Goal: Book appointment/travel/reservation

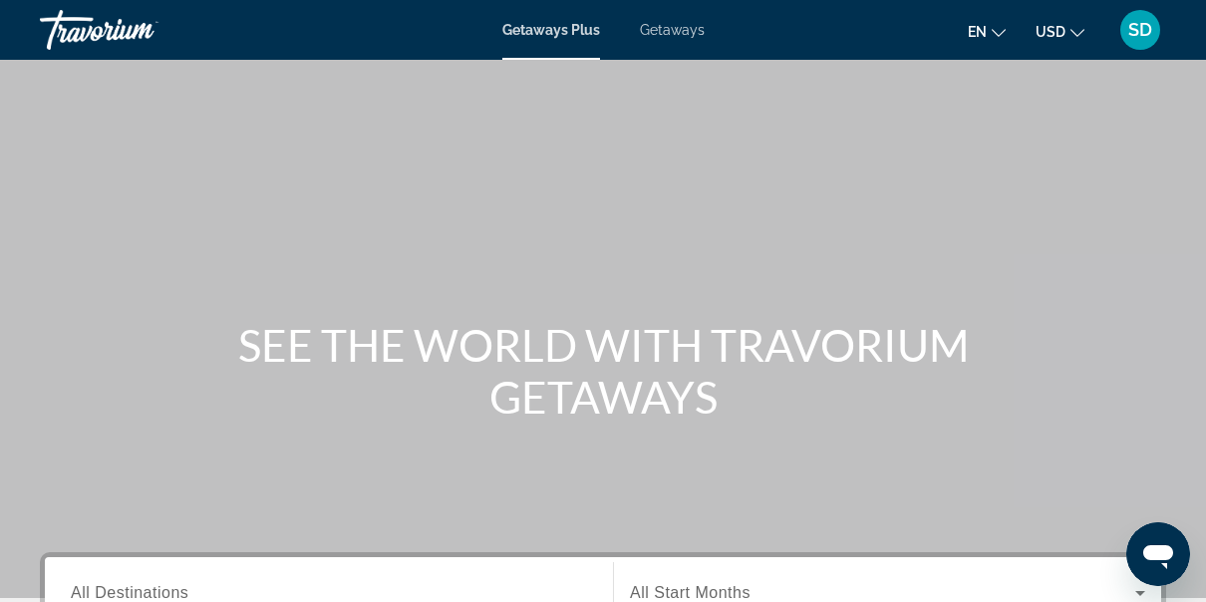
click at [676, 24] on span "Getaways" at bounding box center [672, 30] width 65 height 16
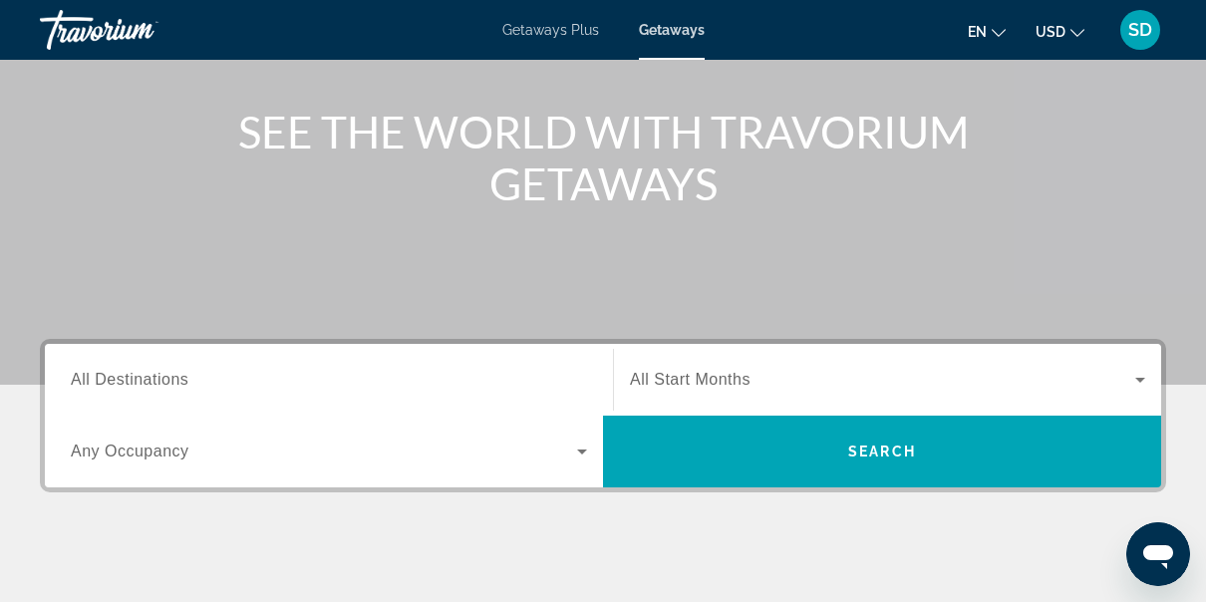
scroll to position [214, 0]
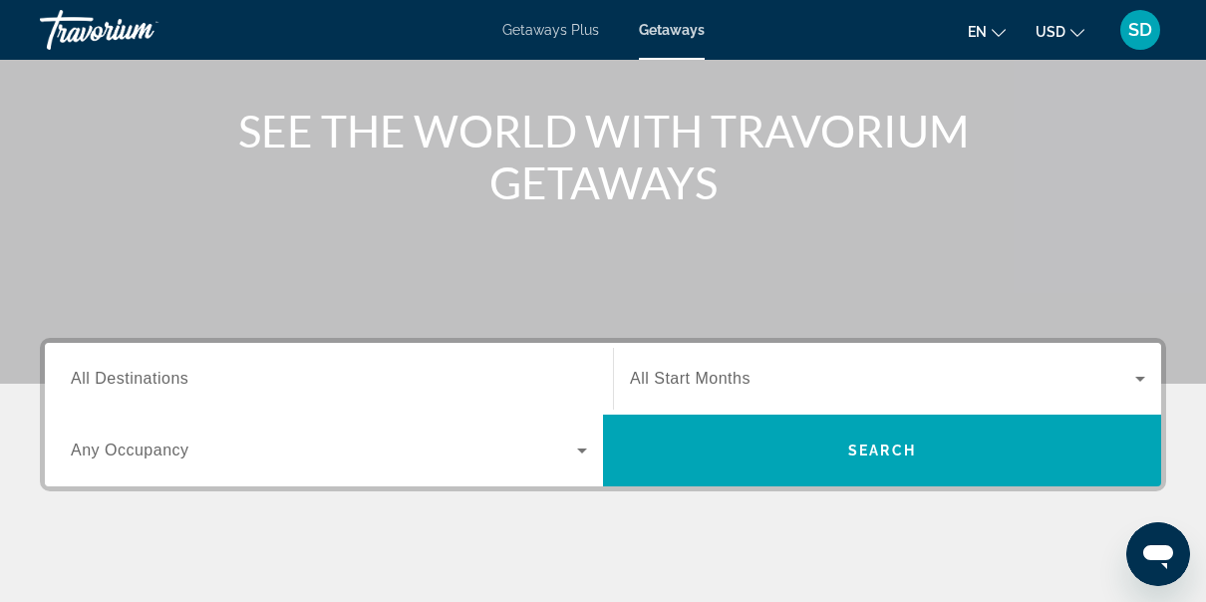
click at [163, 371] on span "All Destinations" at bounding box center [130, 378] width 118 height 17
click at [163, 371] on input "Destination All Destinations" at bounding box center [329, 380] width 516 height 24
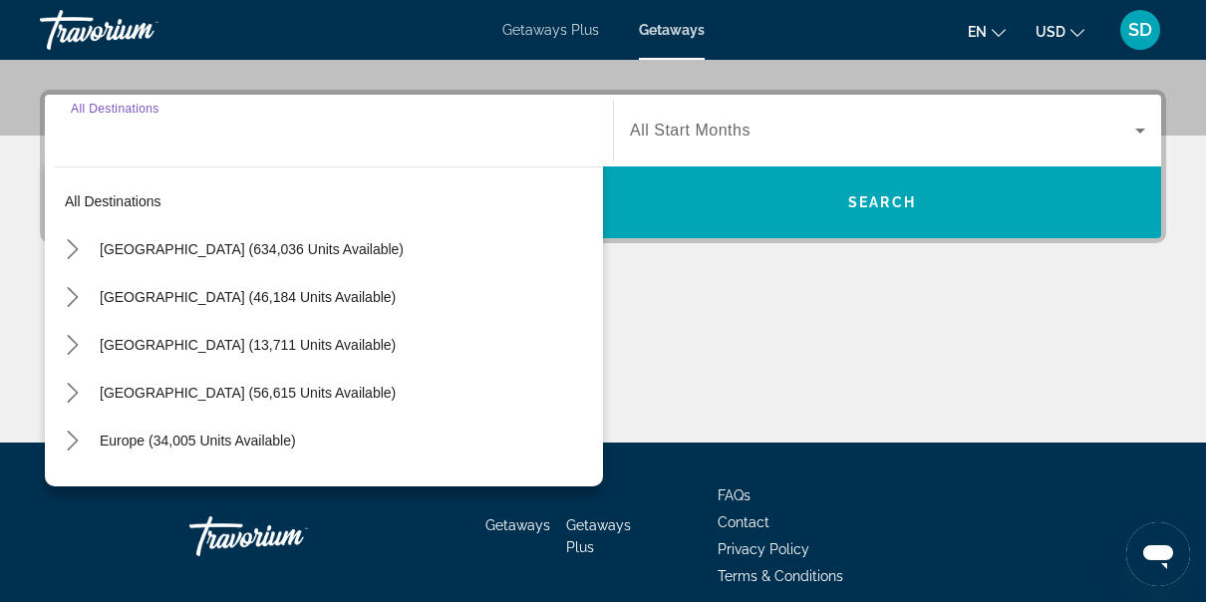
scroll to position [486, 0]
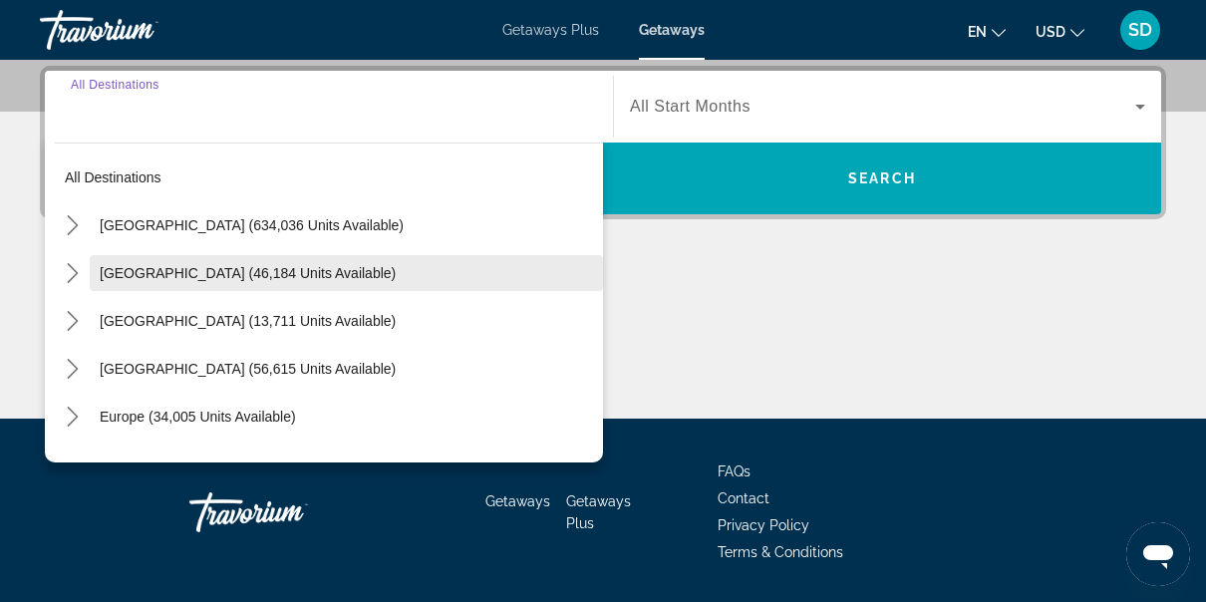
click at [138, 275] on span "[GEOGRAPHIC_DATA] (46,184 units available)" at bounding box center [248, 273] width 296 height 16
type input "**********"
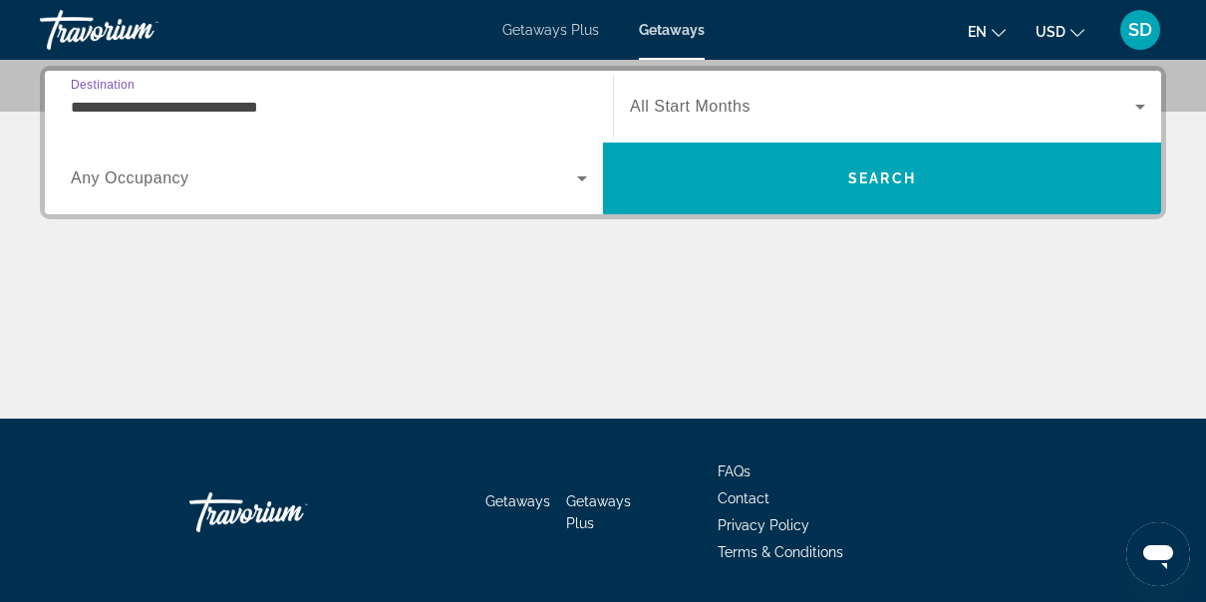
click at [1140, 106] on icon "Search widget" at bounding box center [1140, 107] width 10 height 5
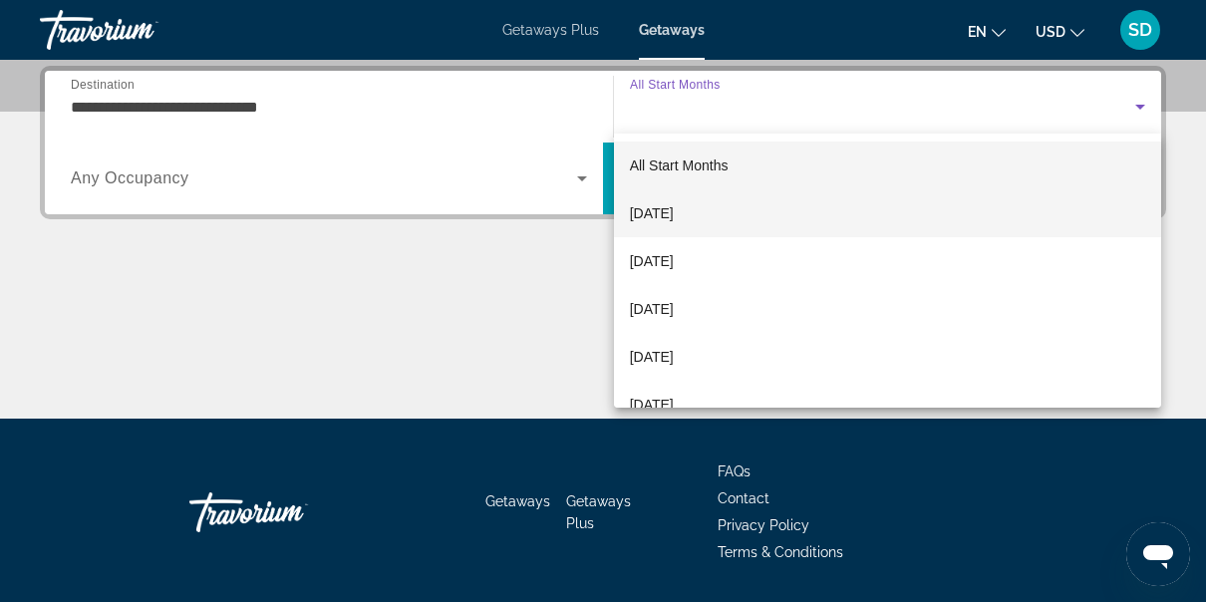
click at [674, 217] on span "[DATE]" at bounding box center [652, 213] width 44 height 24
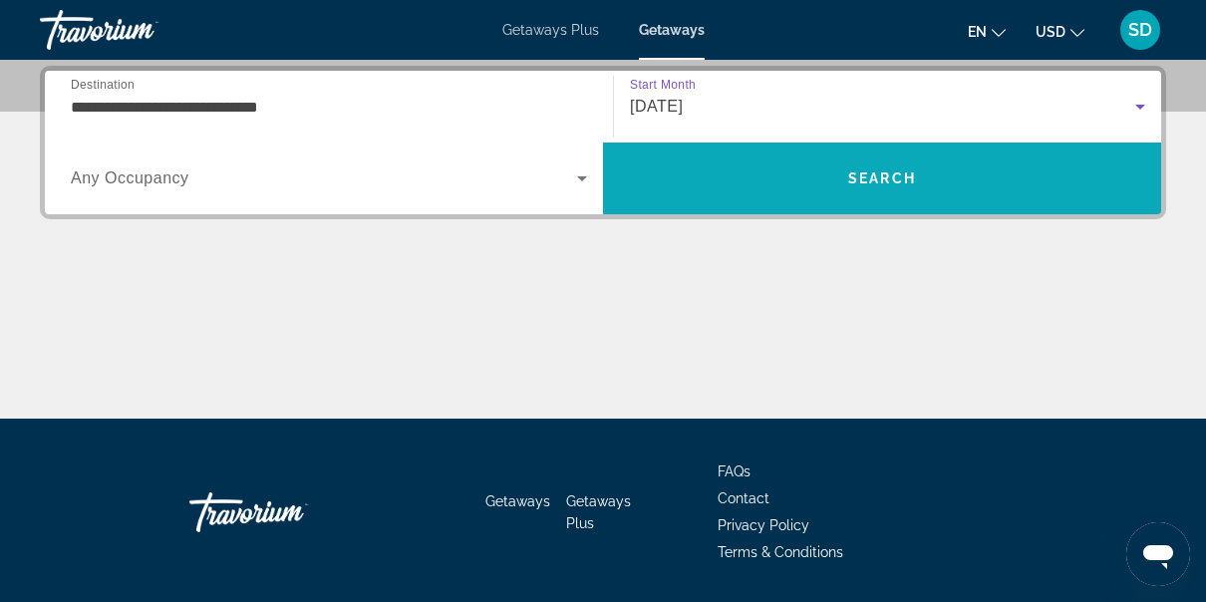
click at [907, 162] on span "Search" at bounding box center [882, 179] width 558 height 48
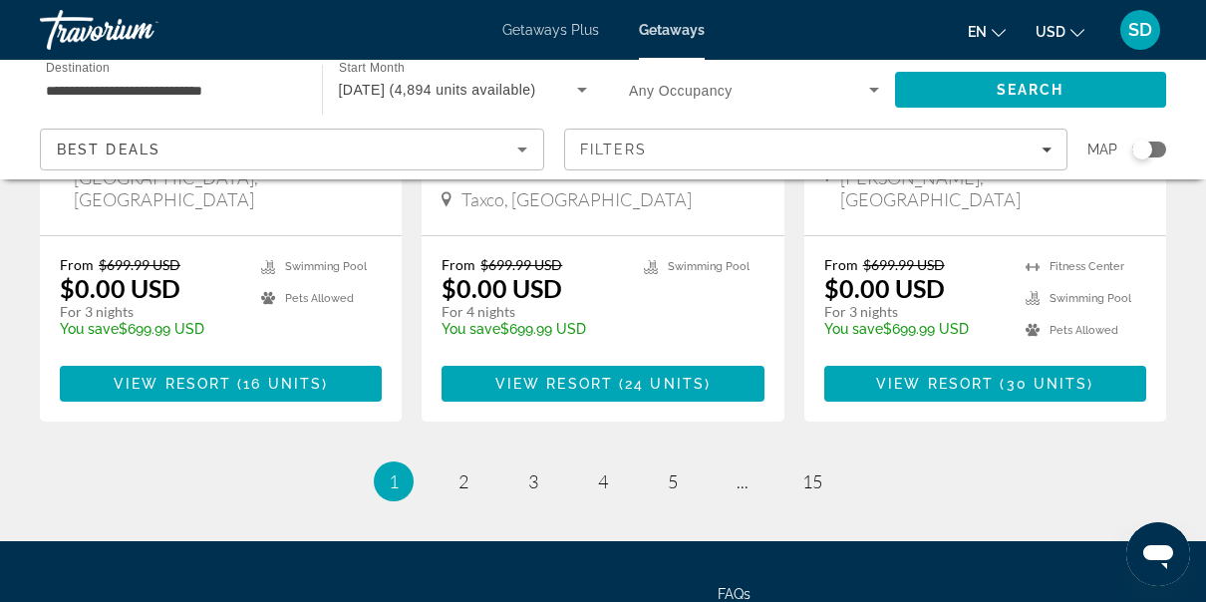
scroll to position [2785, 0]
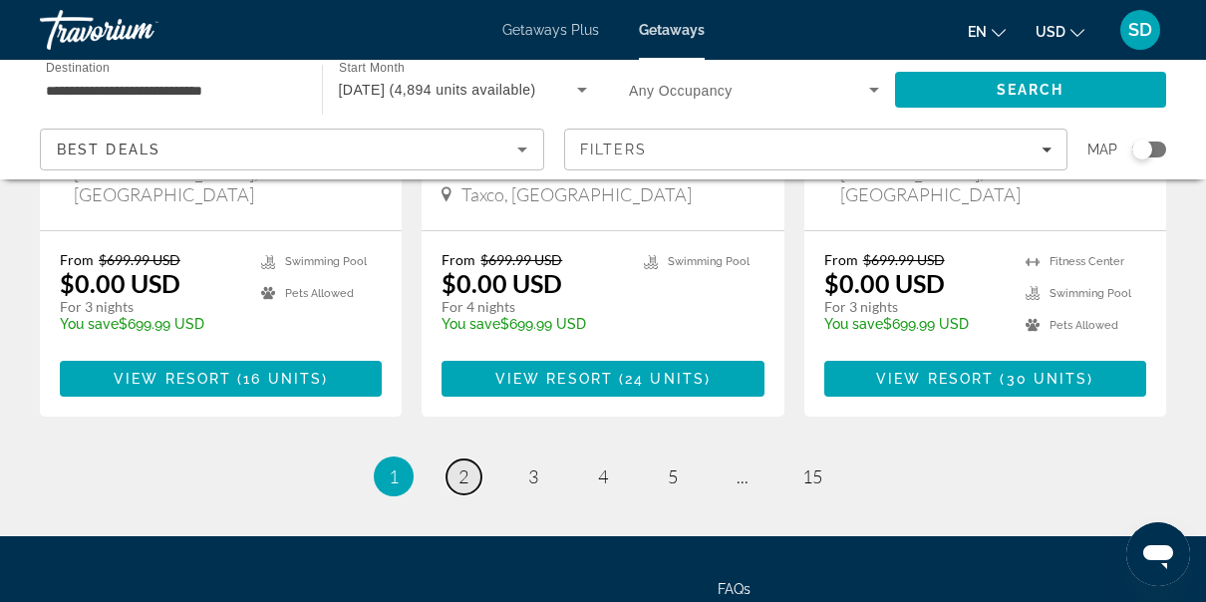
click at [474, 460] on link "page 2" at bounding box center [464, 477] width 35 height 35
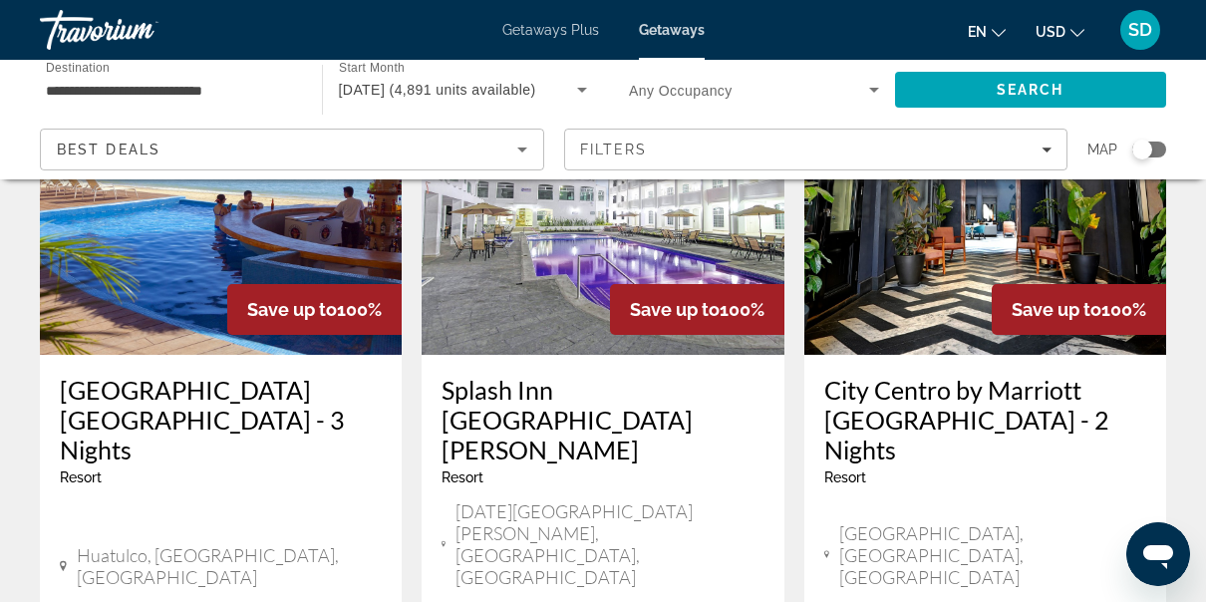
scroll to position [977, 0]
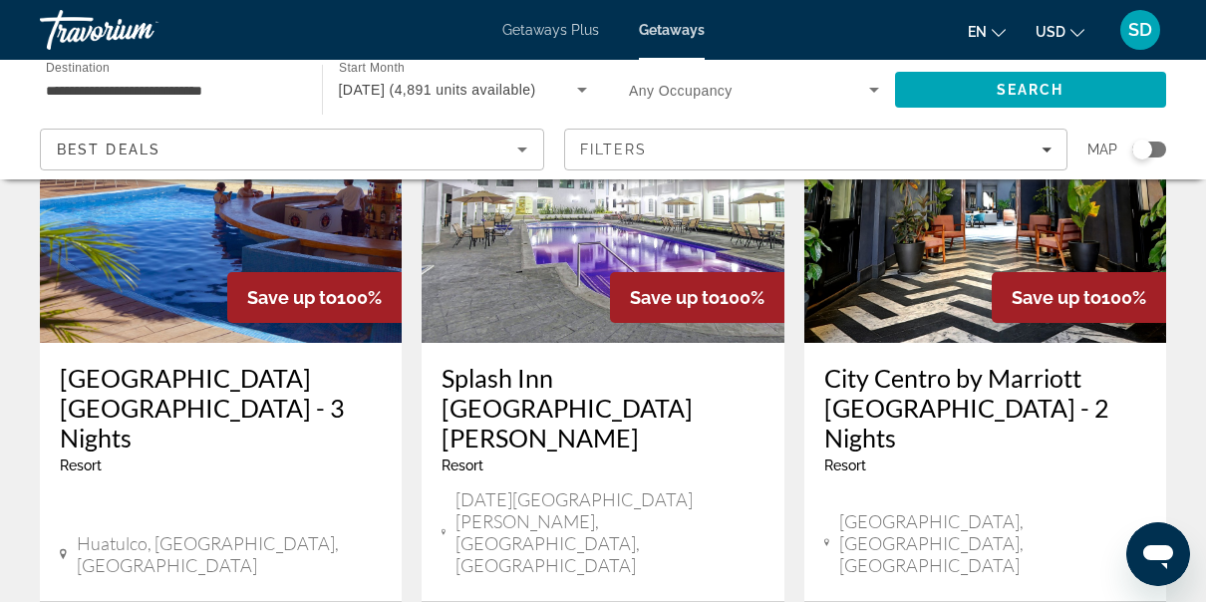
click at [755, 601] on mat-divider "Main content" at bounding box center [603, 601] width 362 height 1
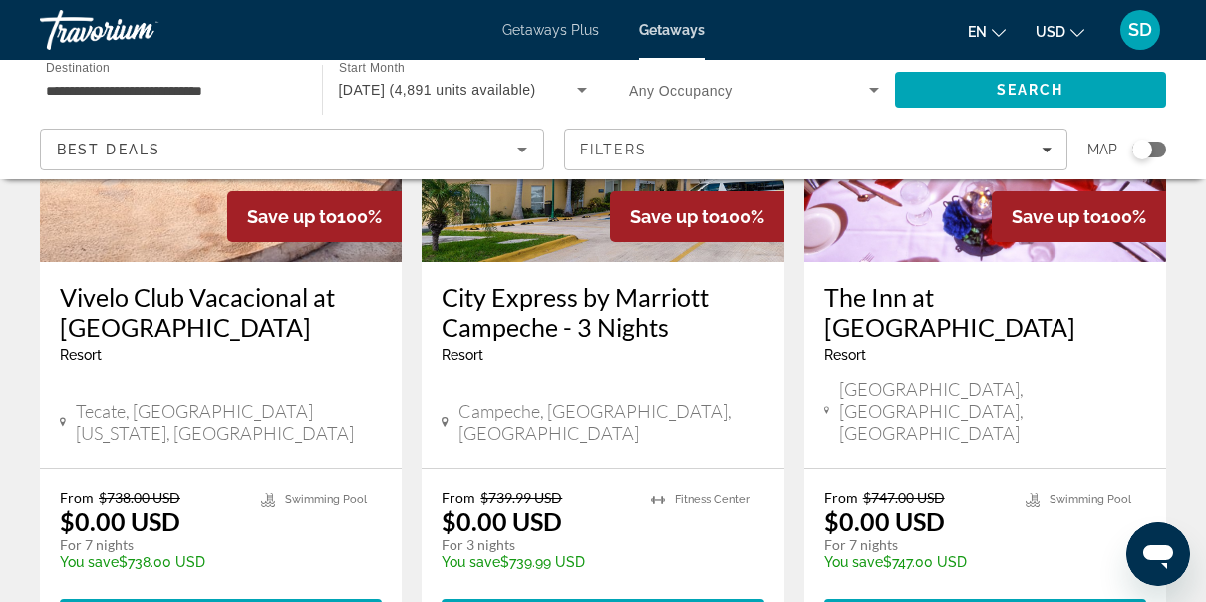
scroll to position [2606, 0]
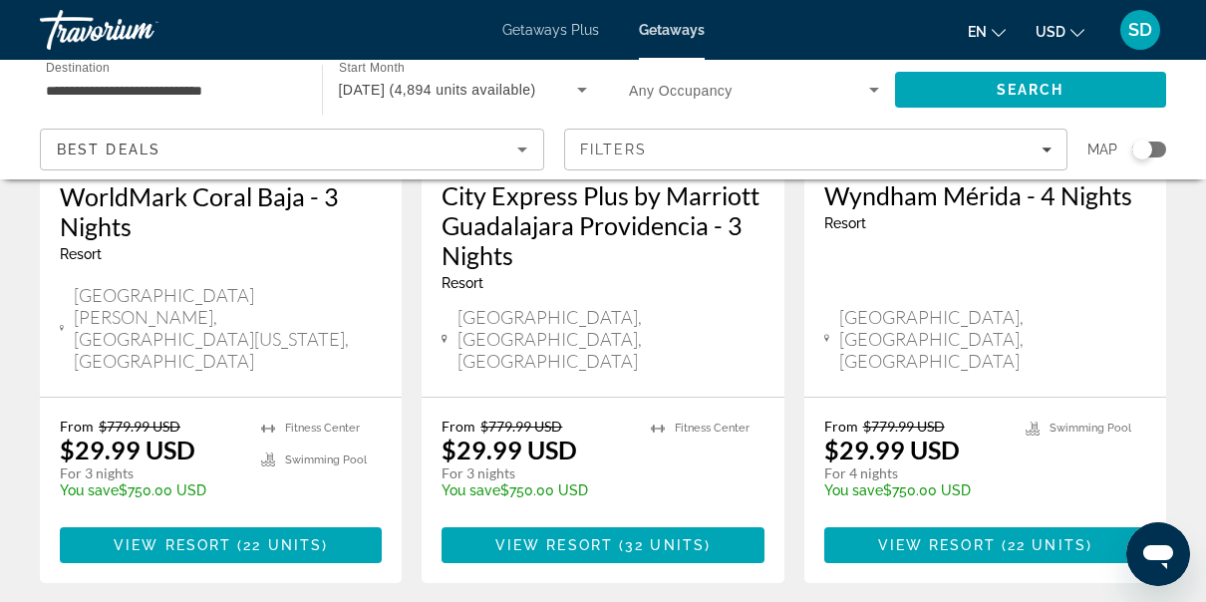
scroll to position [2764, 0]
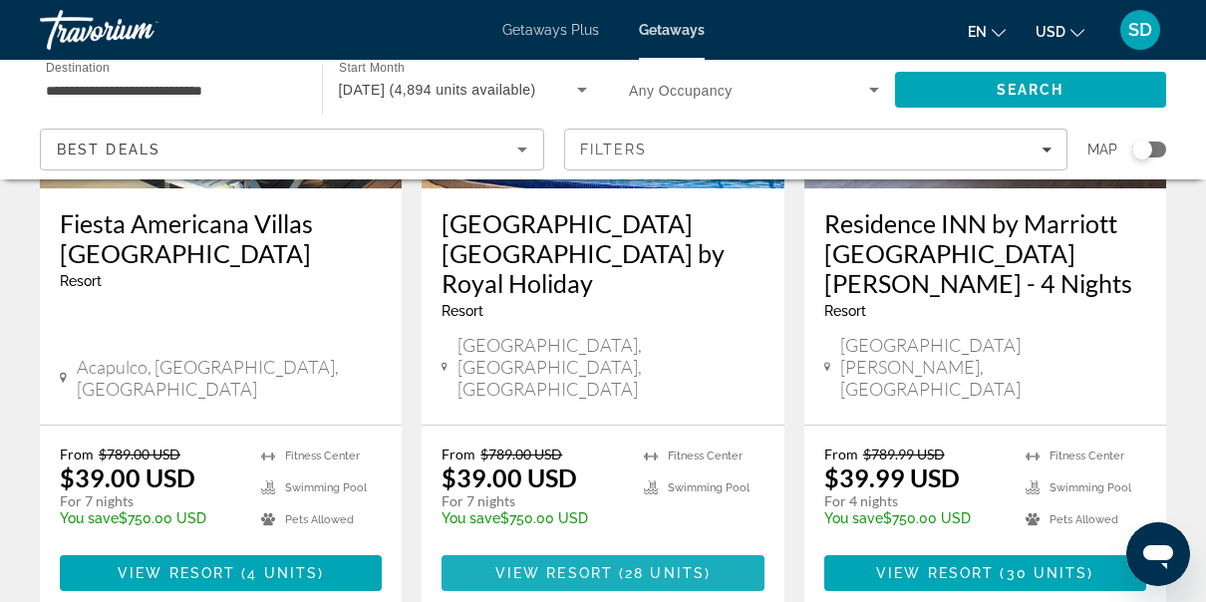
scroll to position [2610, 0]
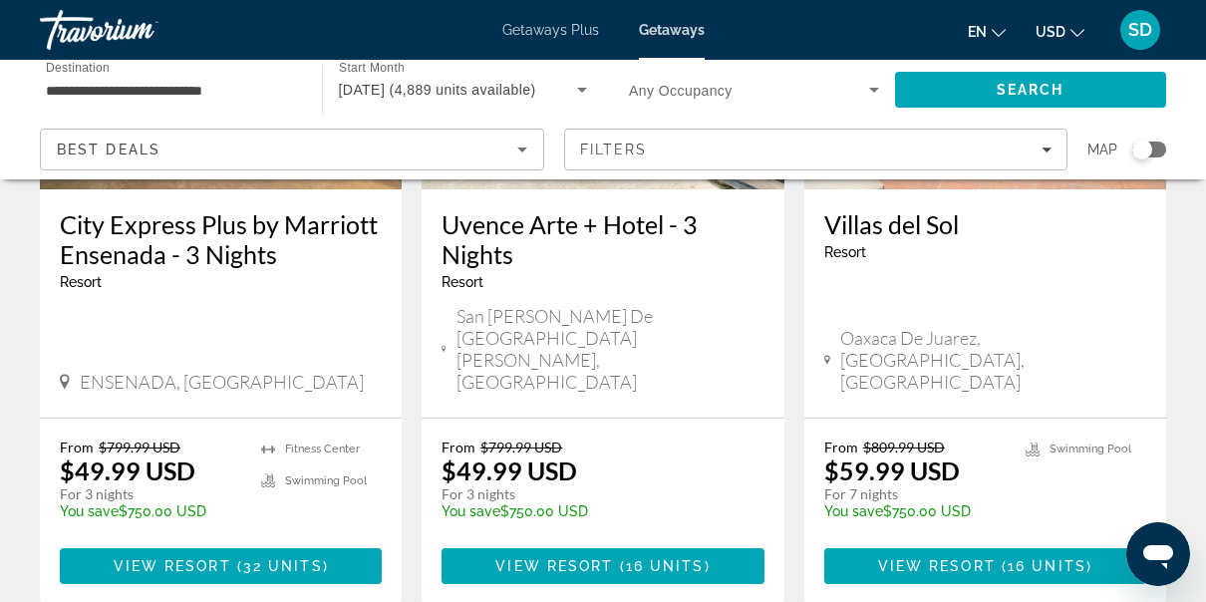
scroll to position [1098, 0]
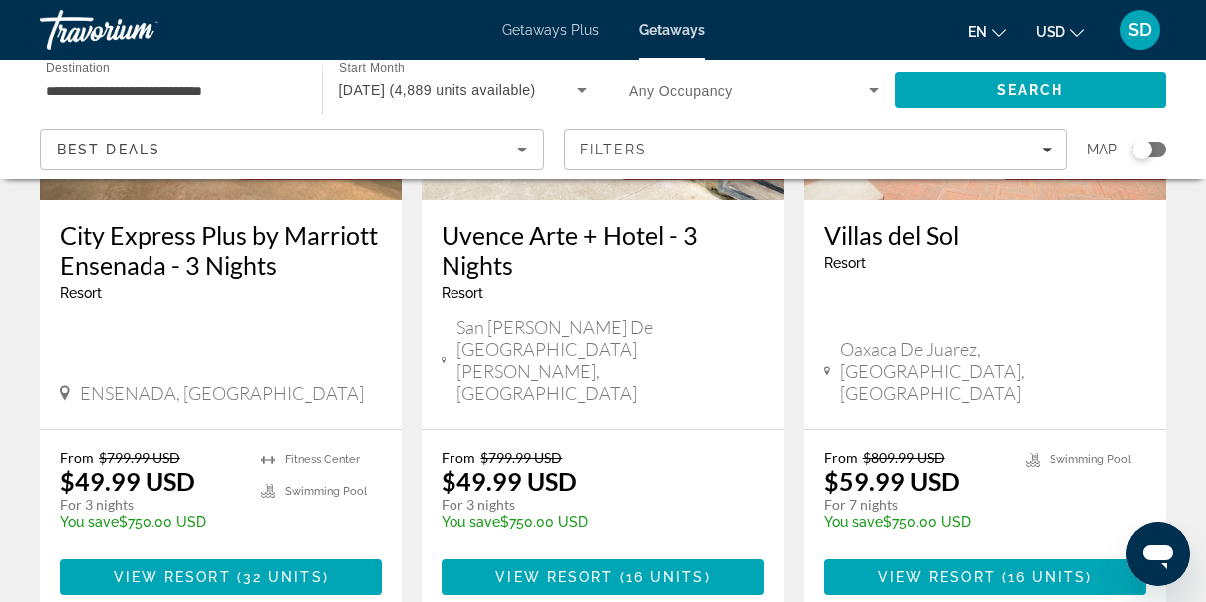
click at [211, 96] on input "**********" at bounding box center [171, 91] width 250 height 24
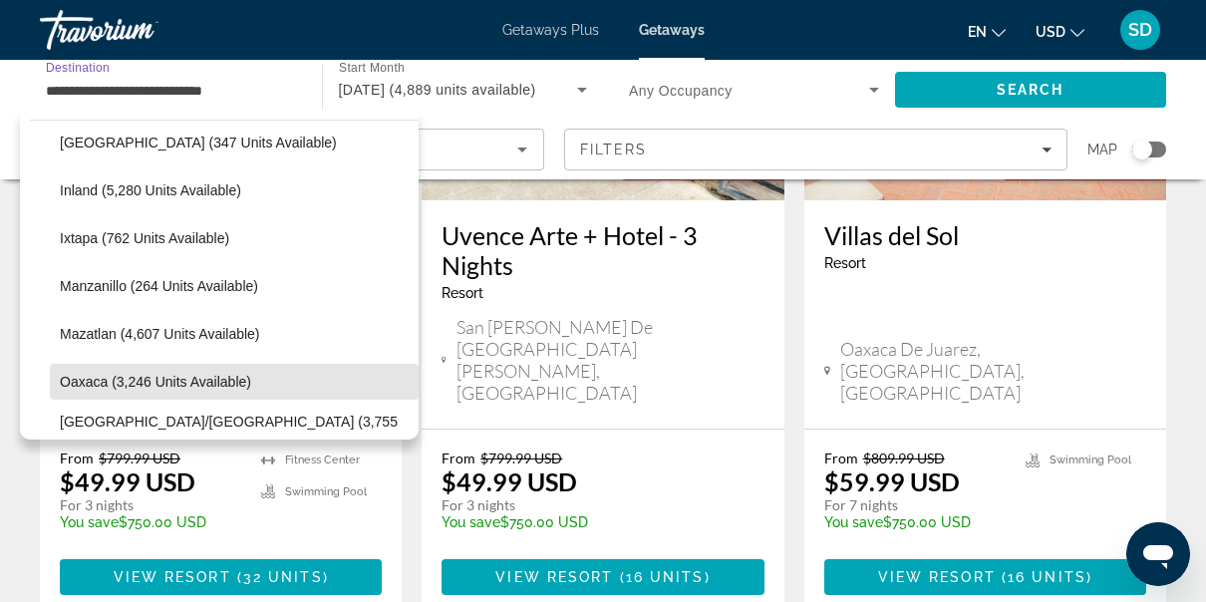
scroll to position [281, 0]
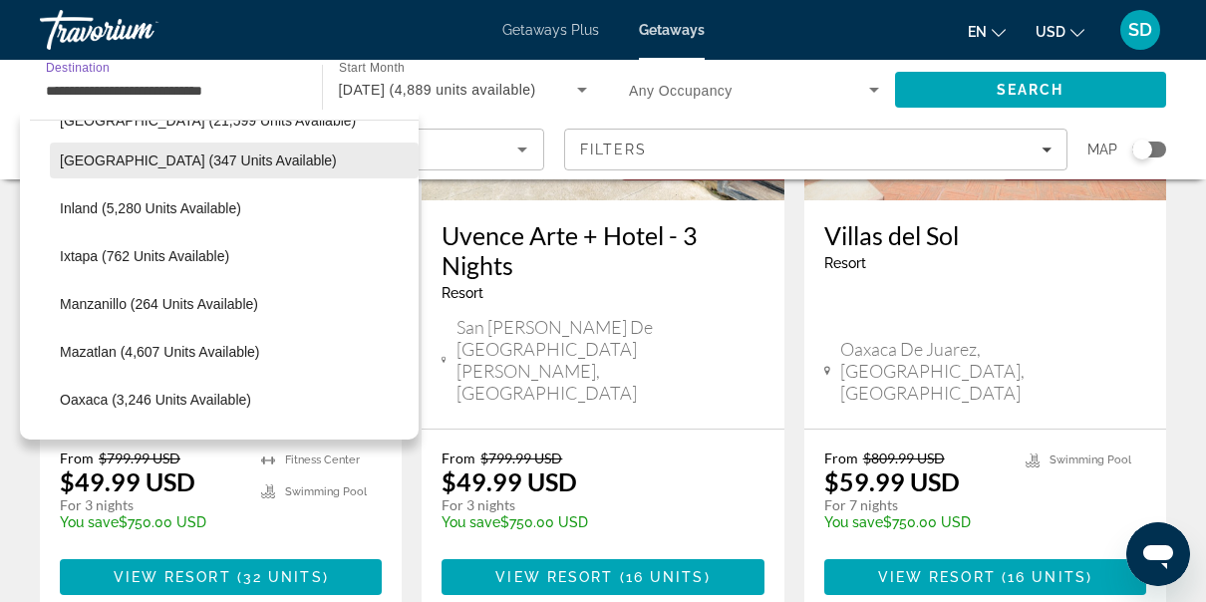
click at [249, 178] on span "Select destination: Gulf of Mexico (347 units available)" at bounding box center [234, 161] width 369 height 48
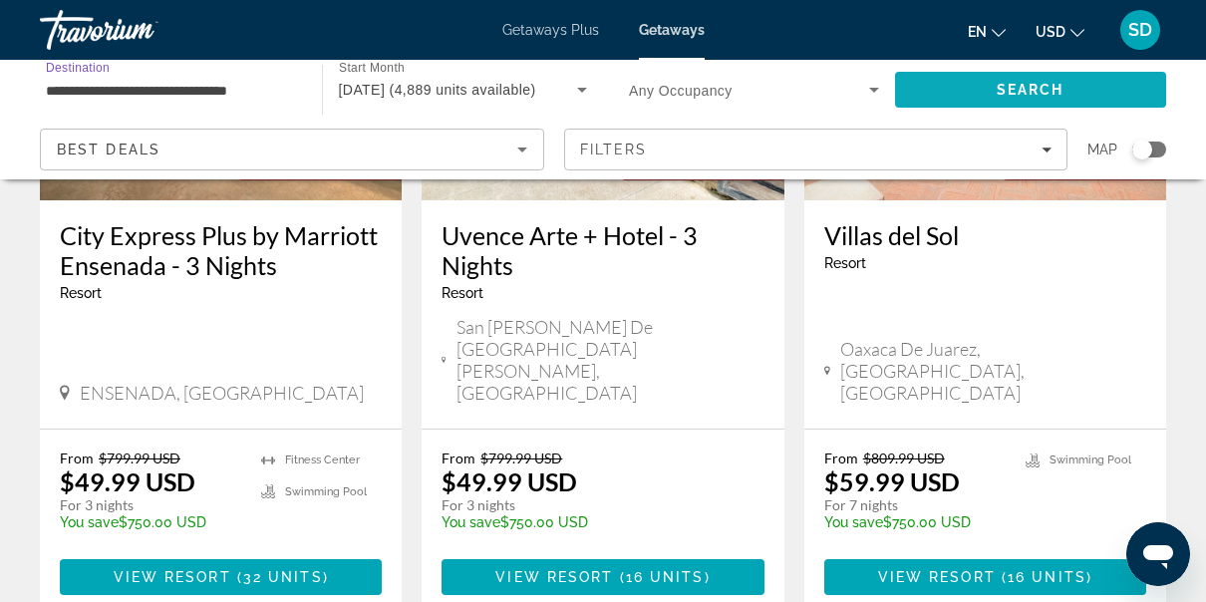
click at [1065, 78] on span "Search" at bounding box center [1031, 90] width 272 height 48
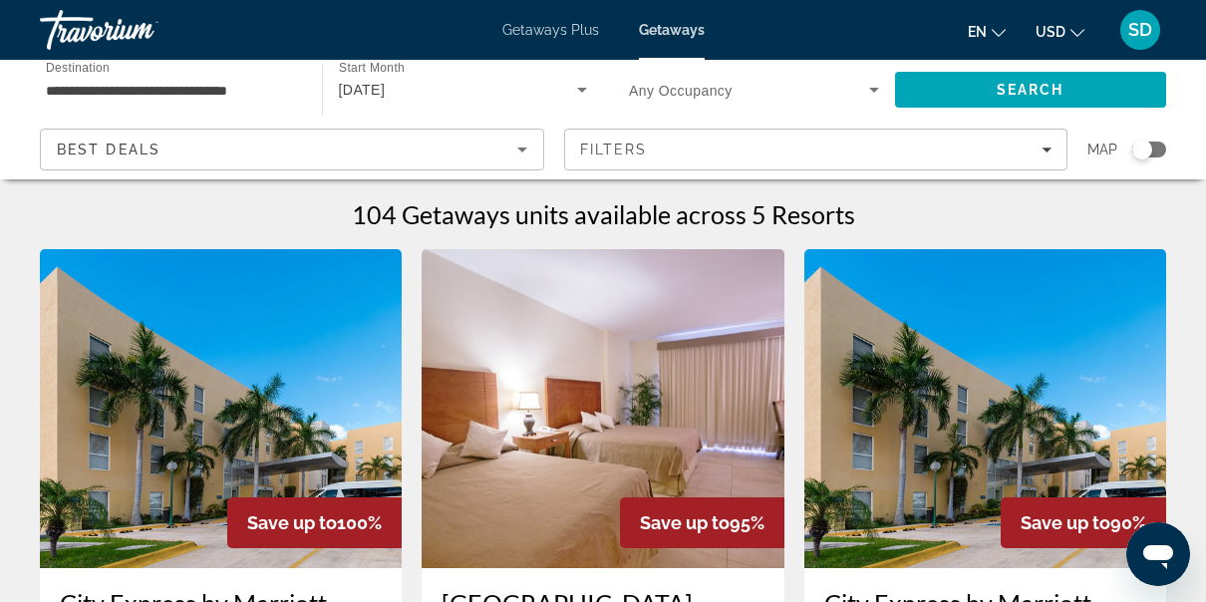
click at [265, 92] on input "**********" at bounding box center [171, 91] width 250 height 24
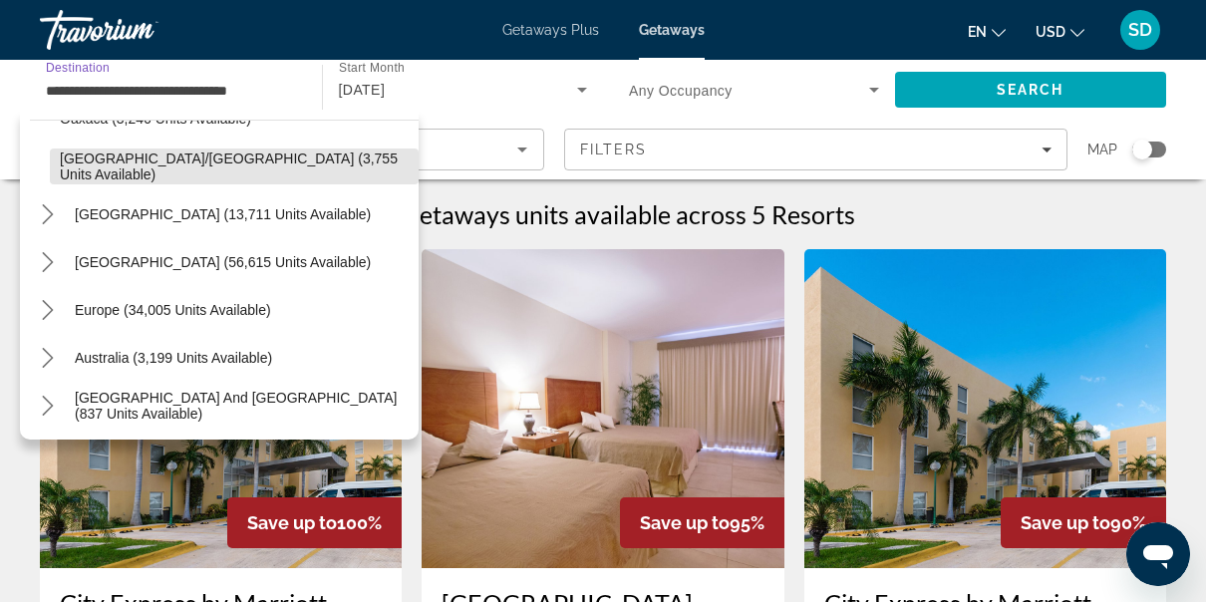
scroll to position [570, 0]
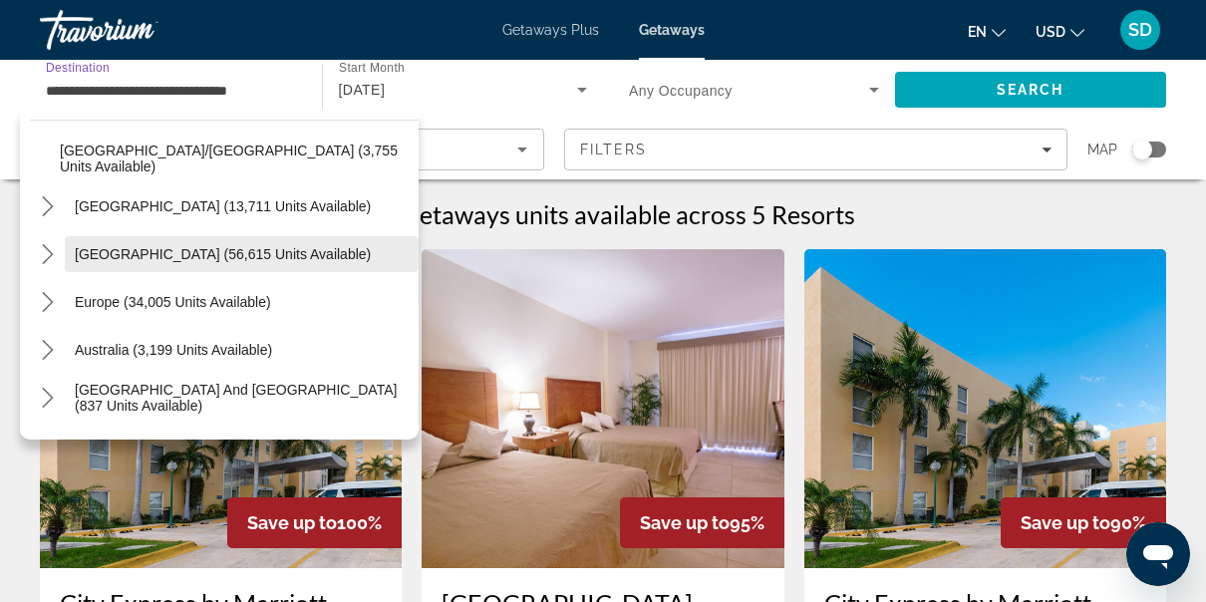
click at [117, 250] on span "[GEOGRAPHIC_DATA] (56,615 units available)" at bounding box center [223, 254] width 296 height 16
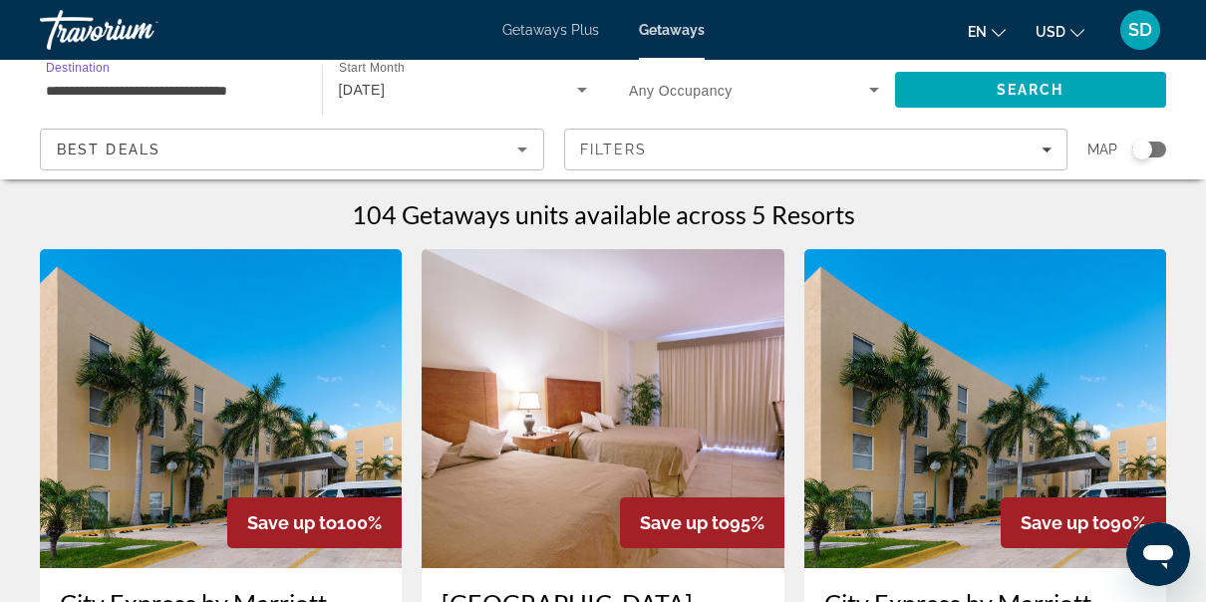
type input "**********"
click at [995, 84] on span "Search" at bounding box center [1031, 90] width 272 height 48
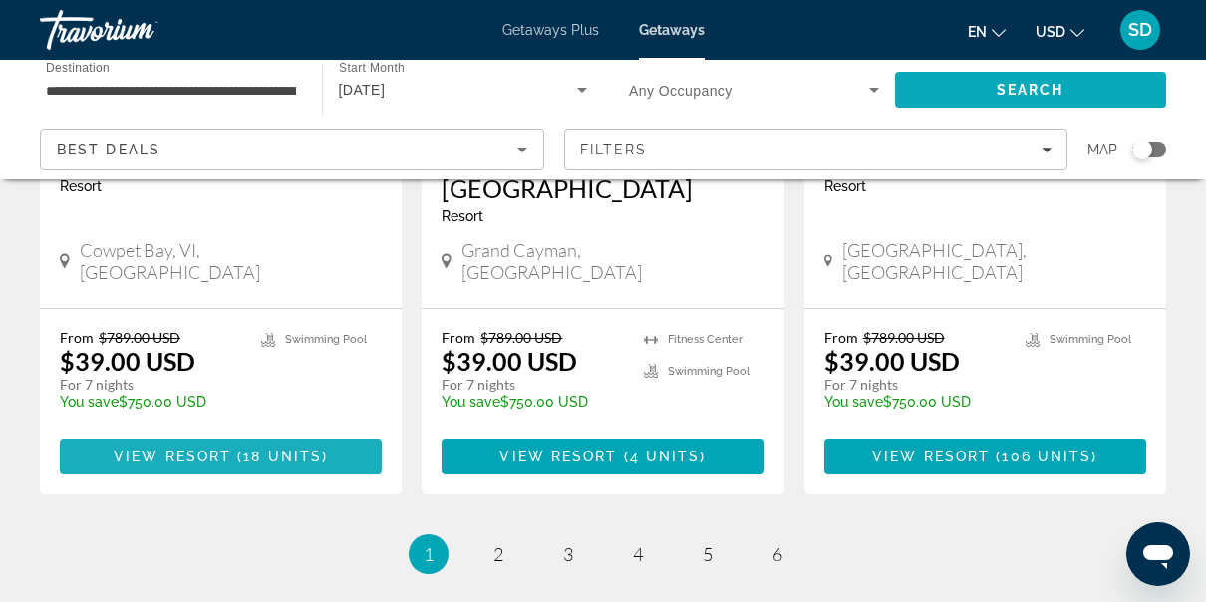
scroll to position [2671, 0]
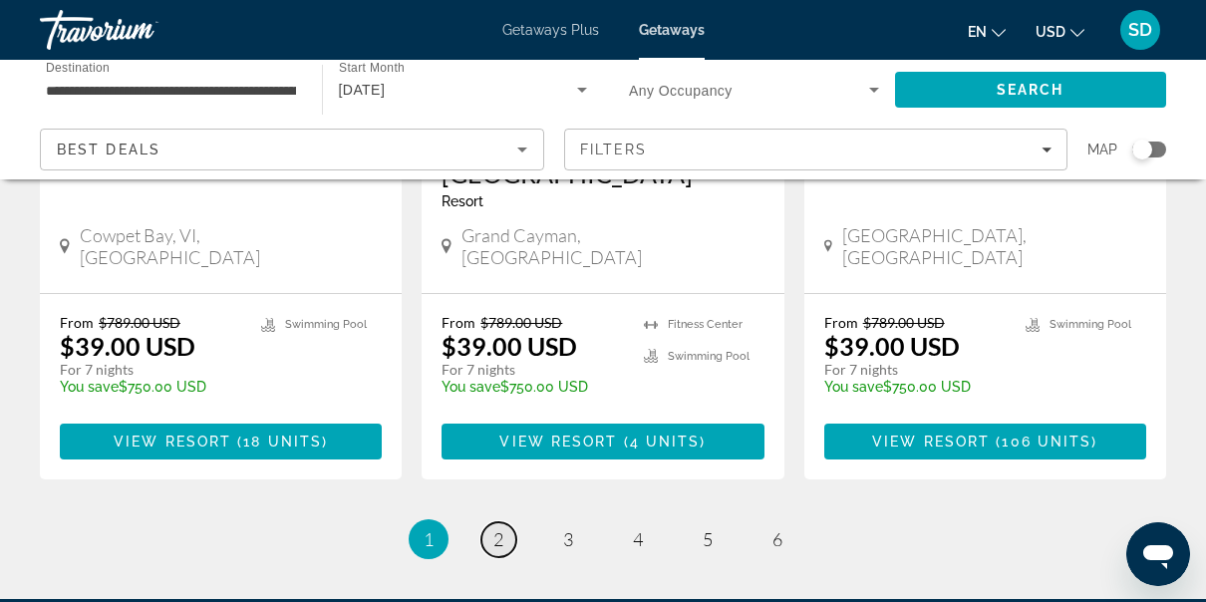
click at [498, 528] on span "2" at bounding box center [498, 539] width 10 height 22
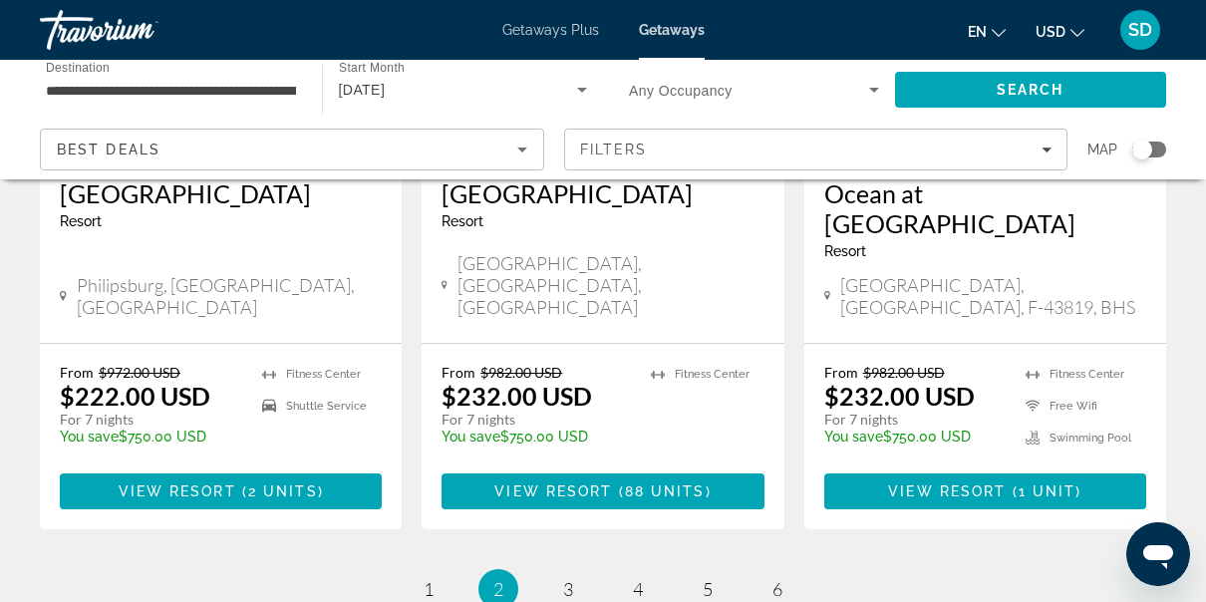
scroll to position [2615, 0]
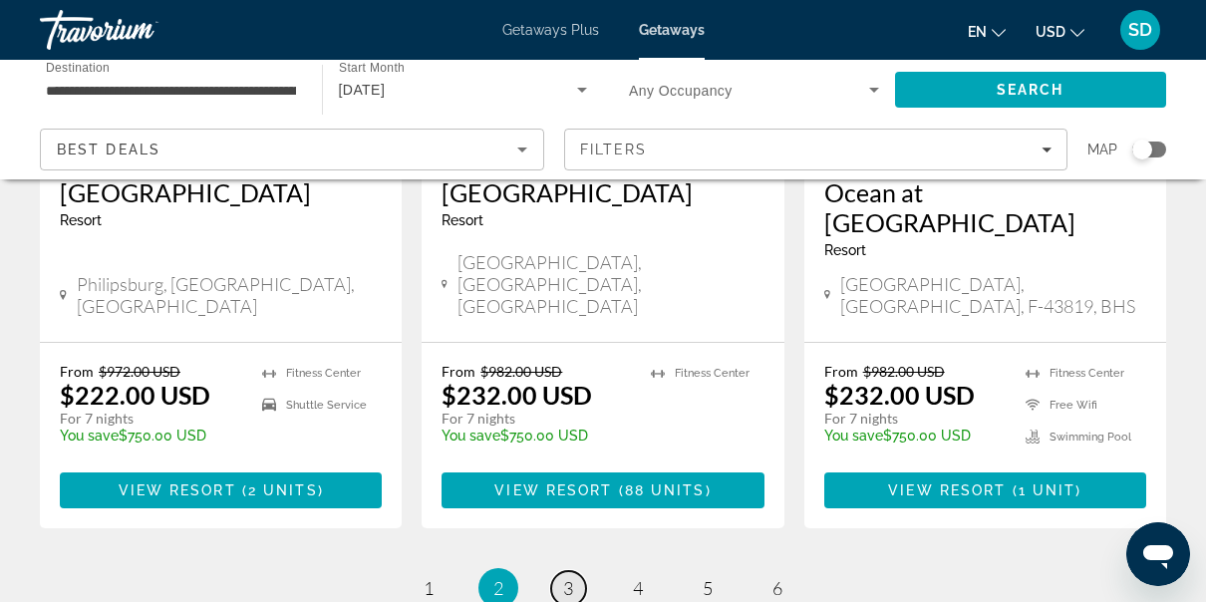
click at [555, 571] on link "page 3" at bounding box center [568, 588] width 35 height 35
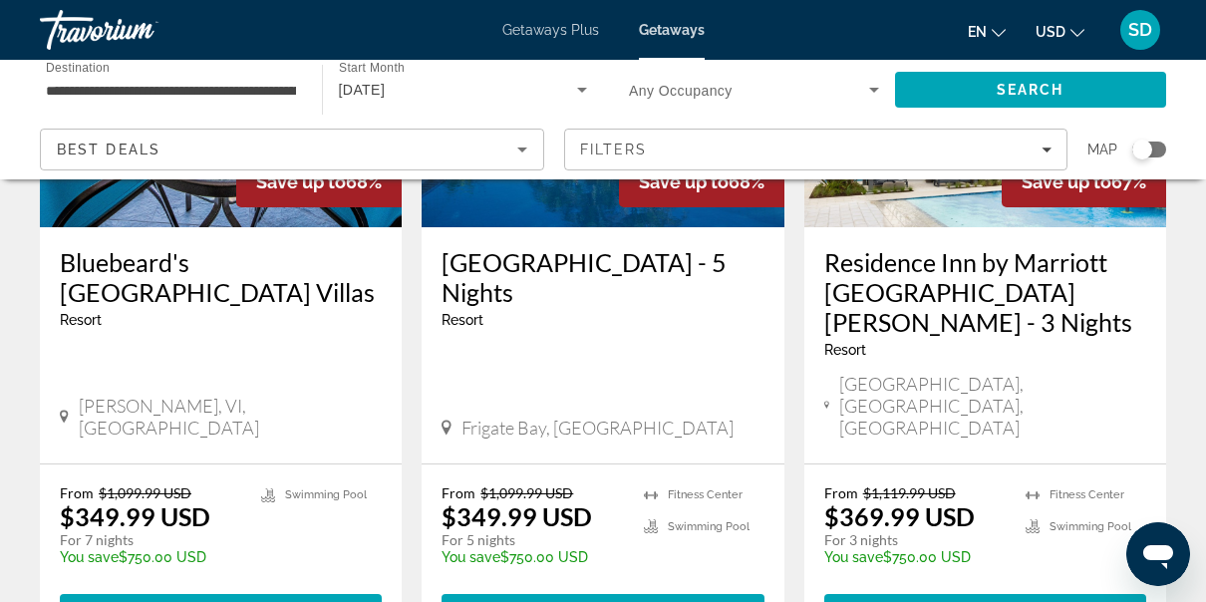
scroll to position [2587, 0]
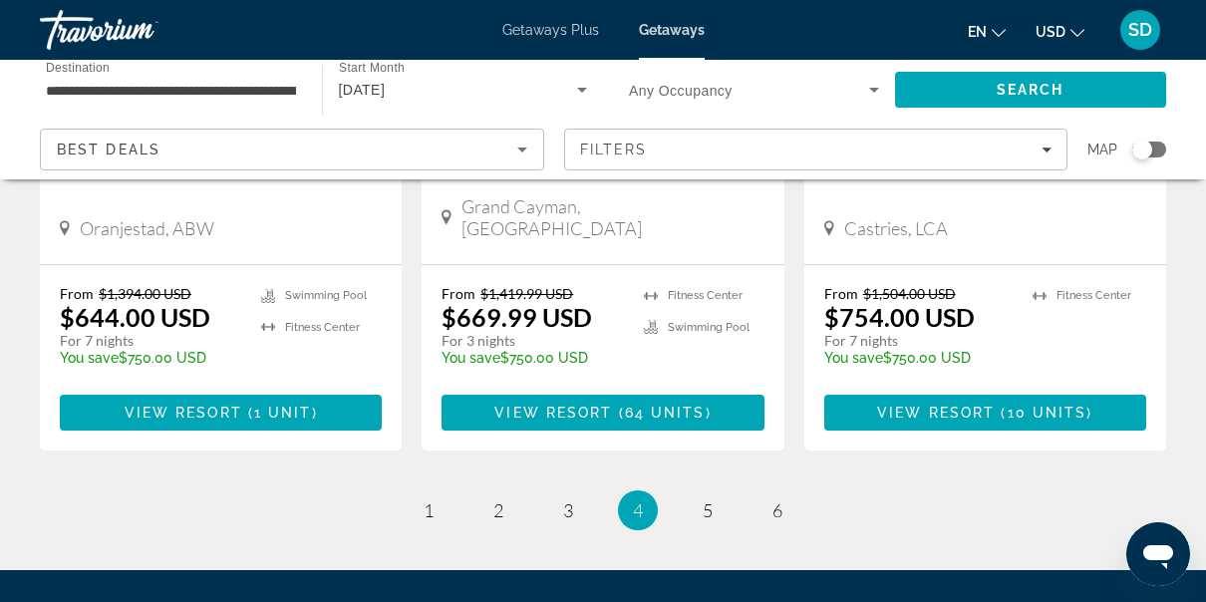
scroll to position [2702, 0]
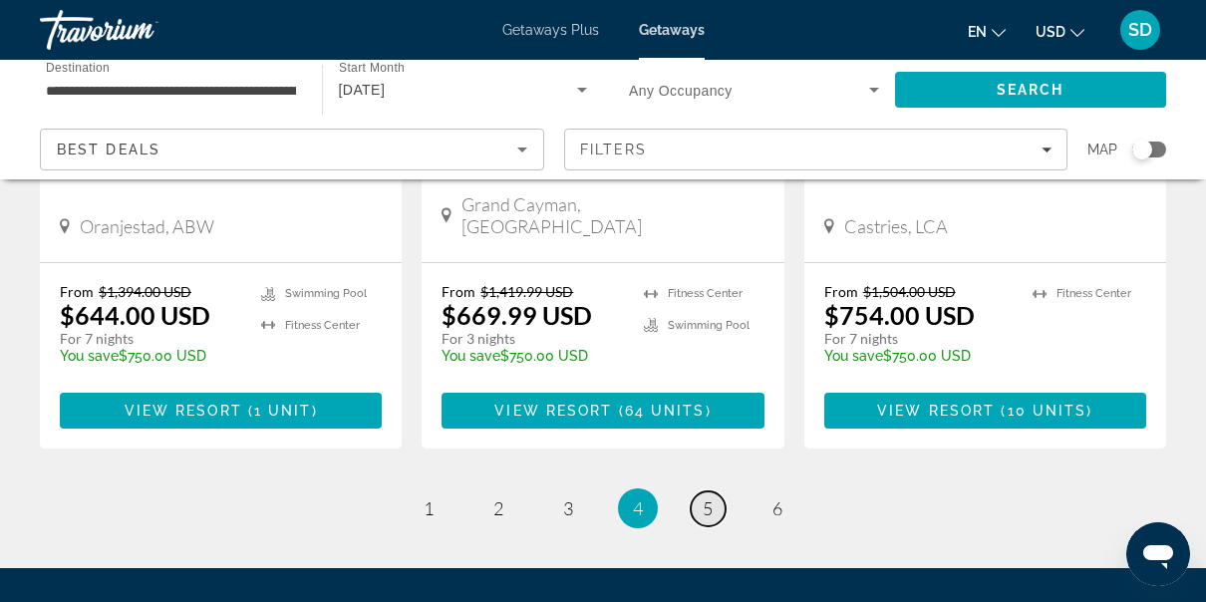
click at [694, 491] on link "page 5" at bounding box center [708, 508] width 35 height 35
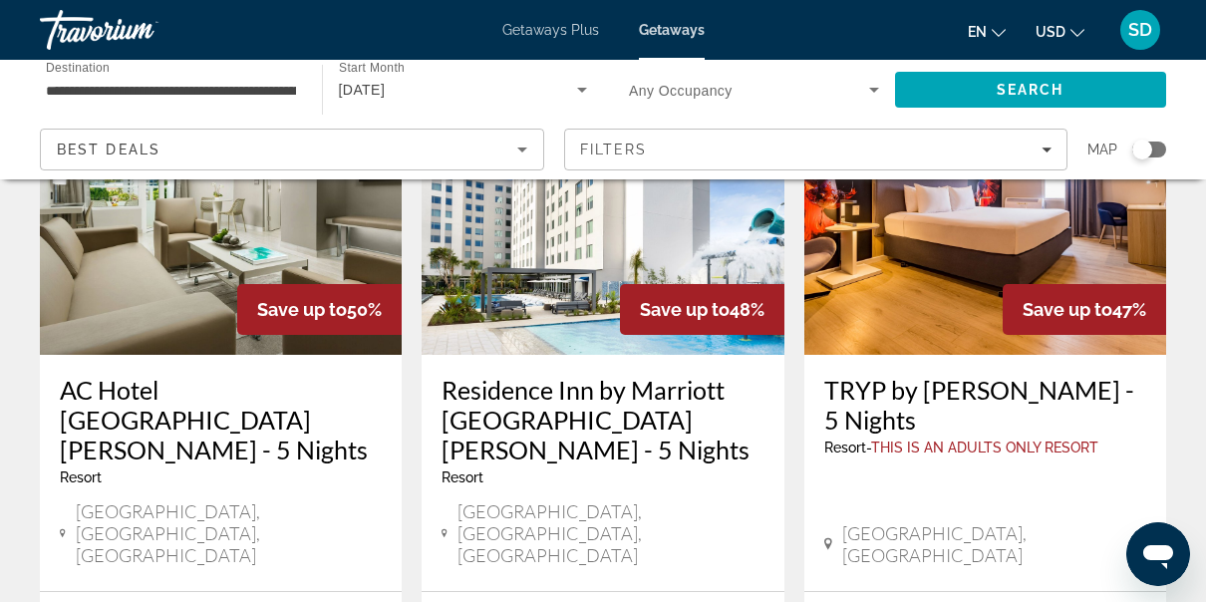
scroll to position [216, 0]
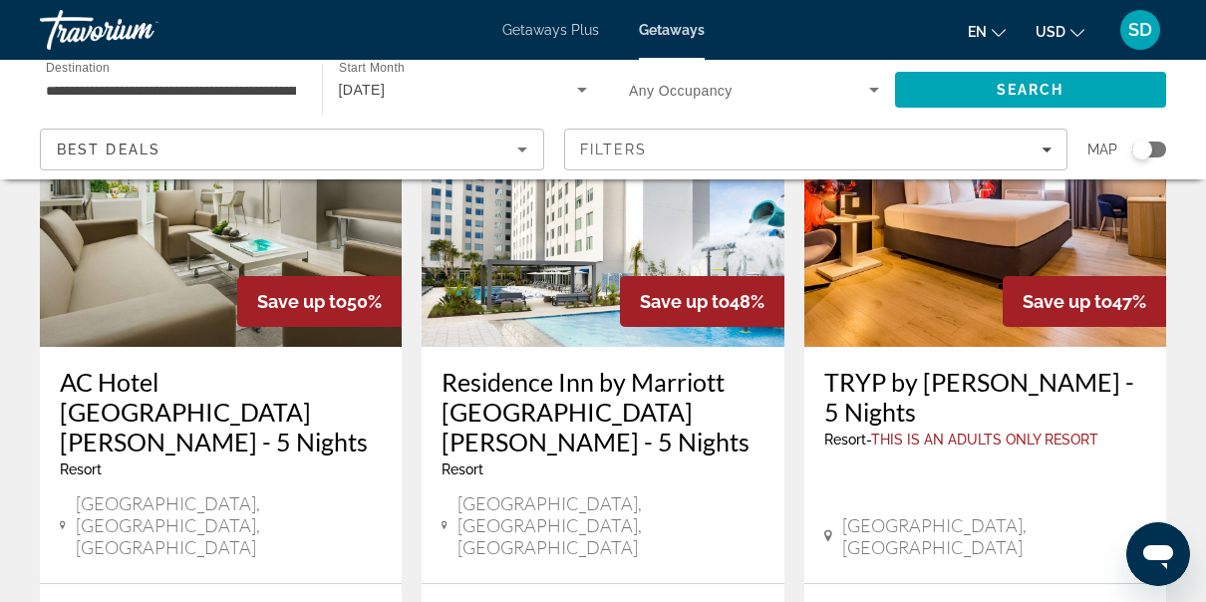
scroll to position [223, 0]
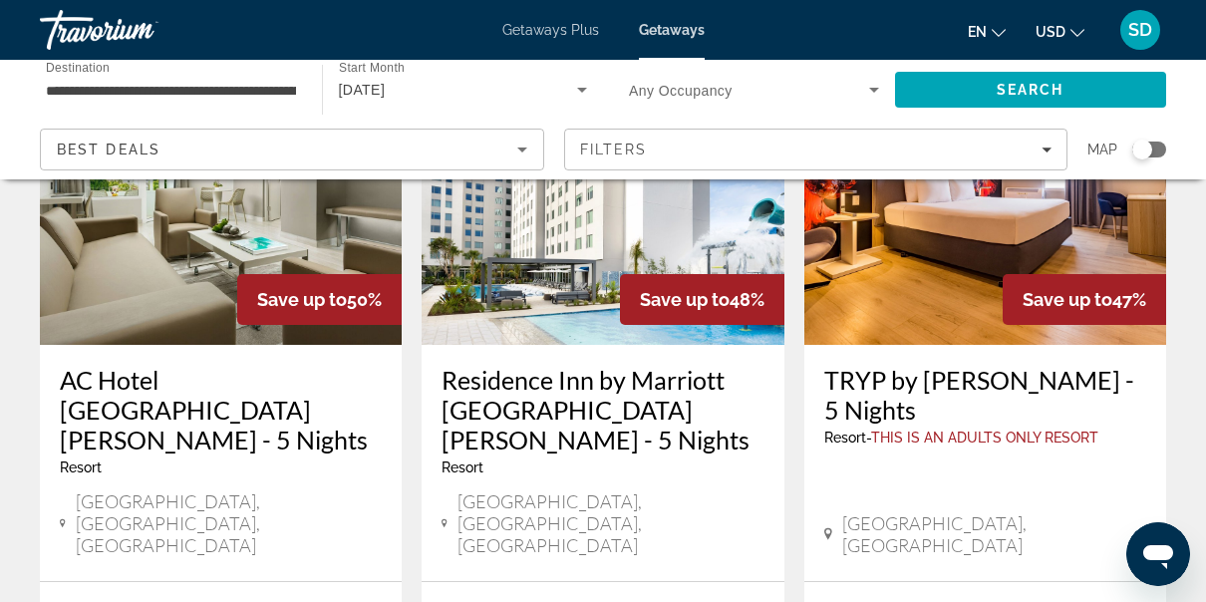
click at [958, 389] on h3 "TRYP by Wyndham Aruba - 5 Nights" at bounding box center [985, 395] width 322 height 60
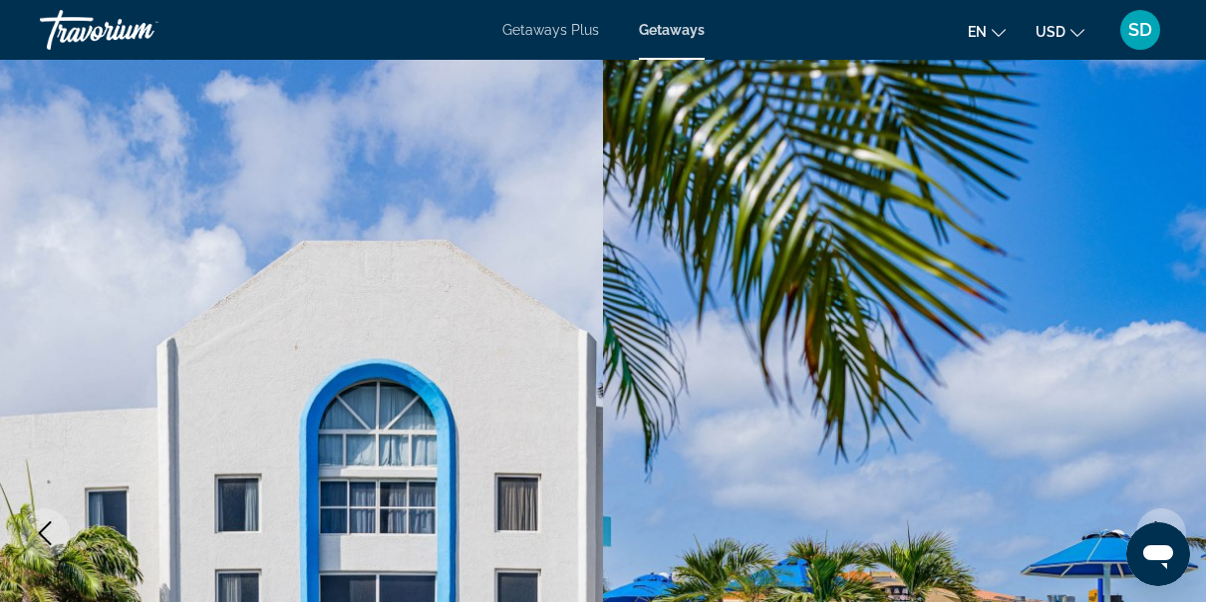
click at [600, 487] on img "Main content" at bounding box center [301, 533] width 603 height 947
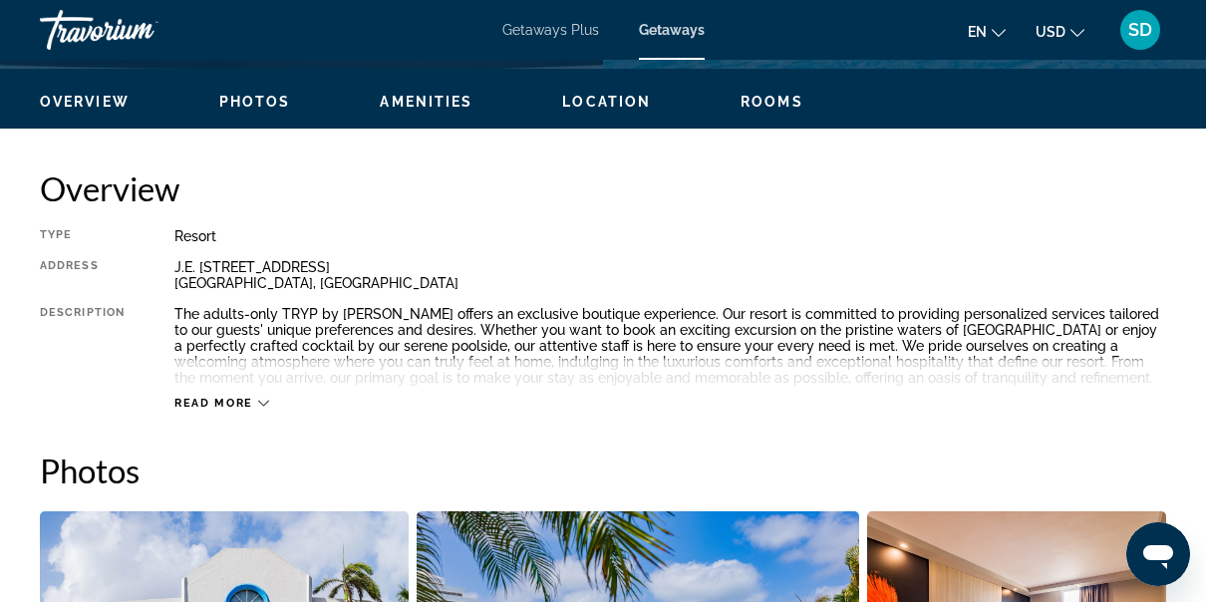
scroll to position [943, 0]
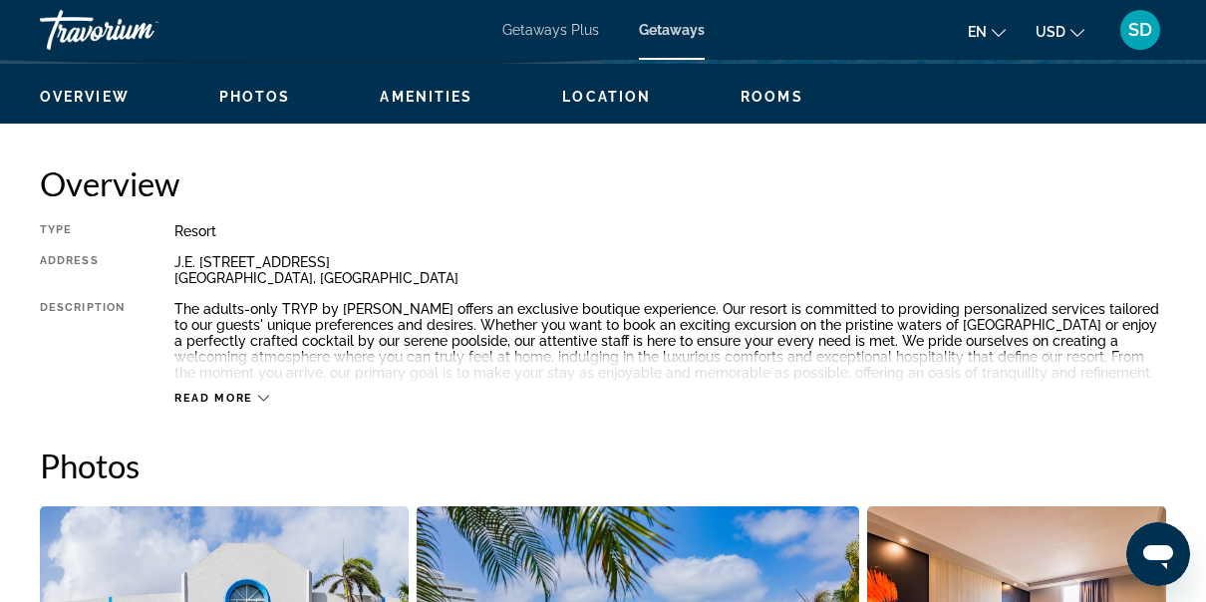
click at [262, 398] on icon "Main content" at bounding box center [263, 398] width 11 height 11
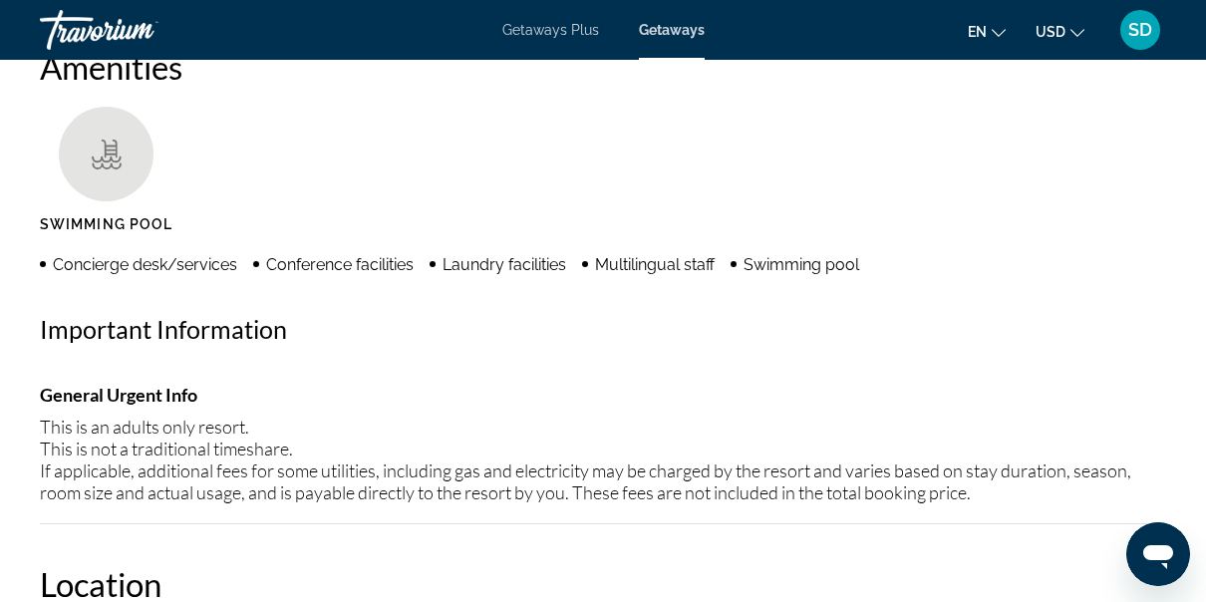
scroll to position [1952, 0]
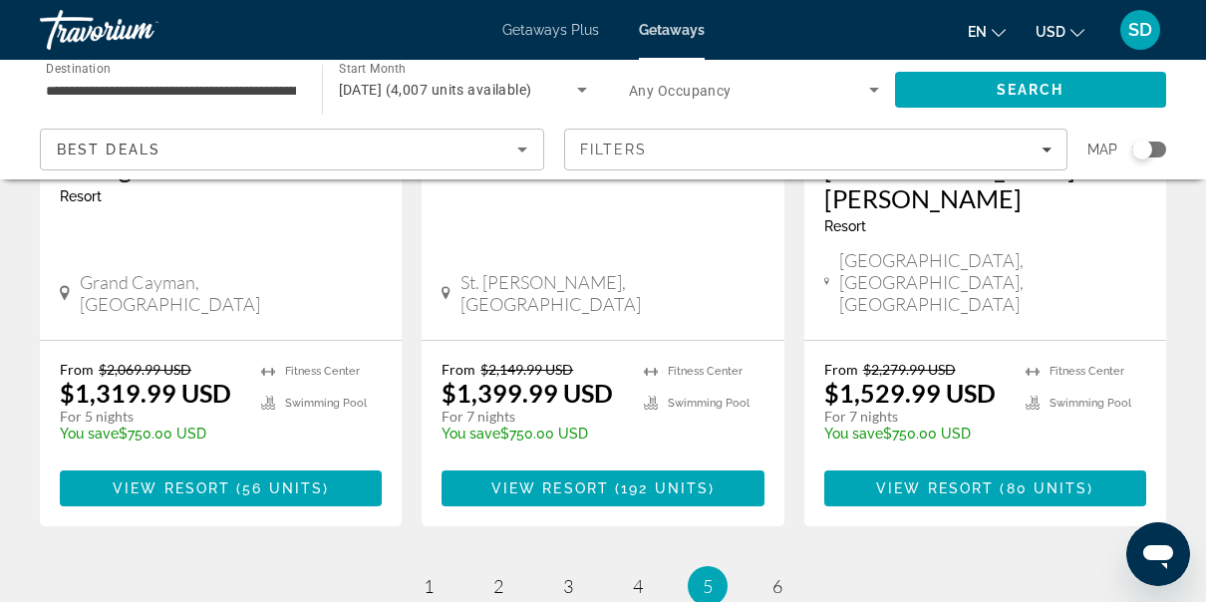
scroll to position [2813, 0]
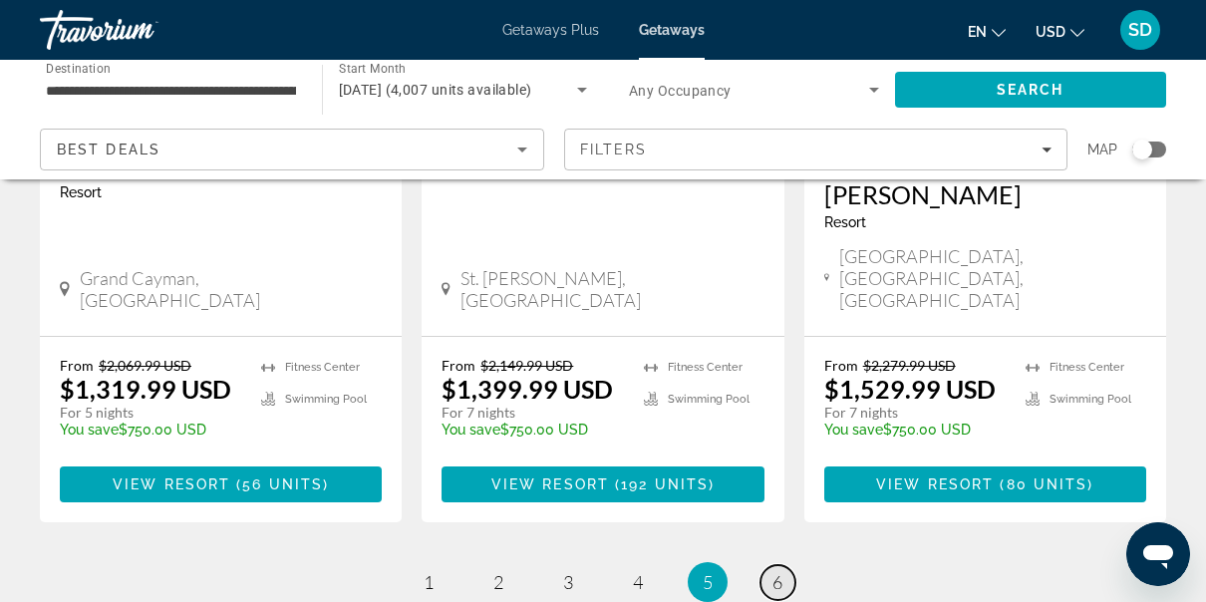
click at [772, 565] on link "page 6" at bounding box center [778, 582] width 35 height 35
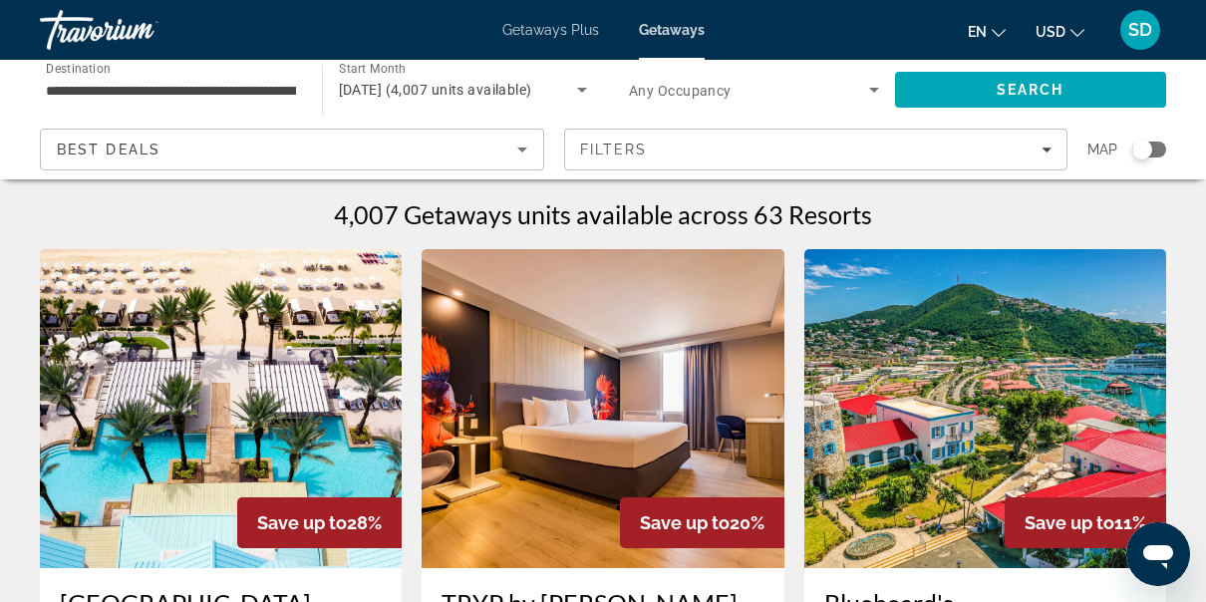
click at [531, 28] on span "Getaways Plus" at bounding box center [550, 30] width 97 height 16
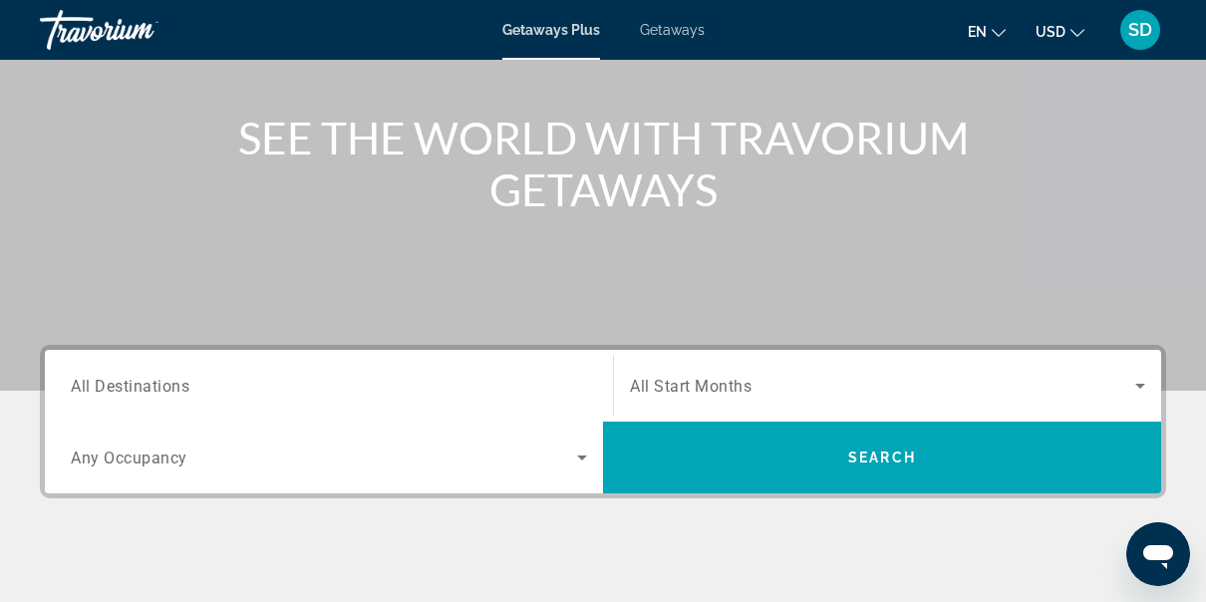
scroll to position [209, 0]
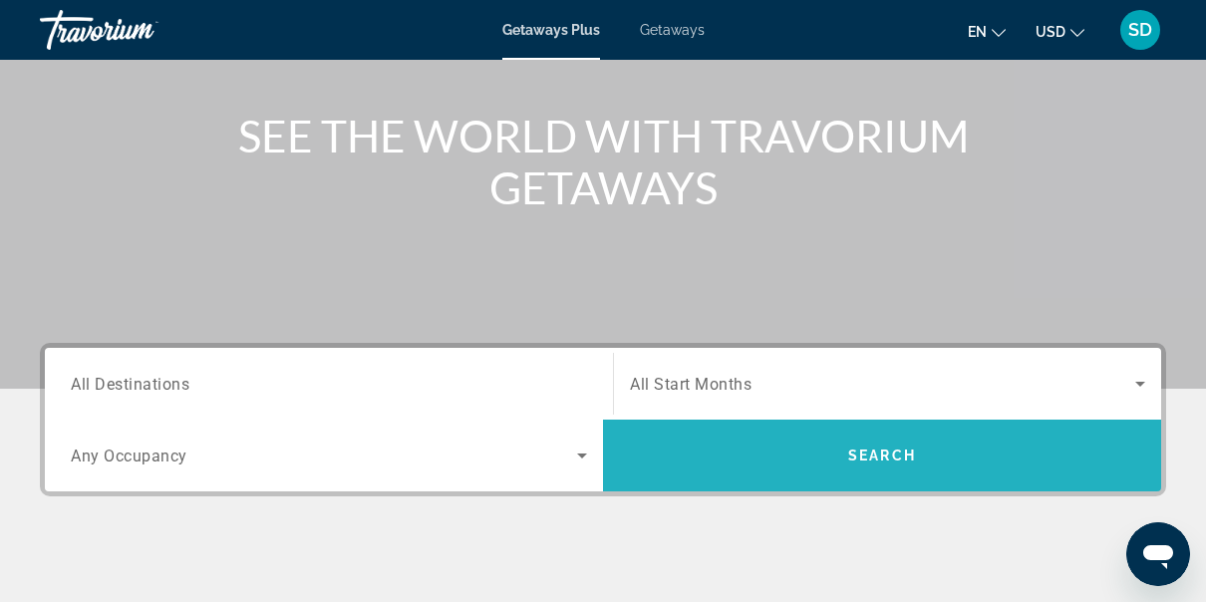
click at [873, 465] on span "Search" at bounding box center [882, 456] width 558 height 48
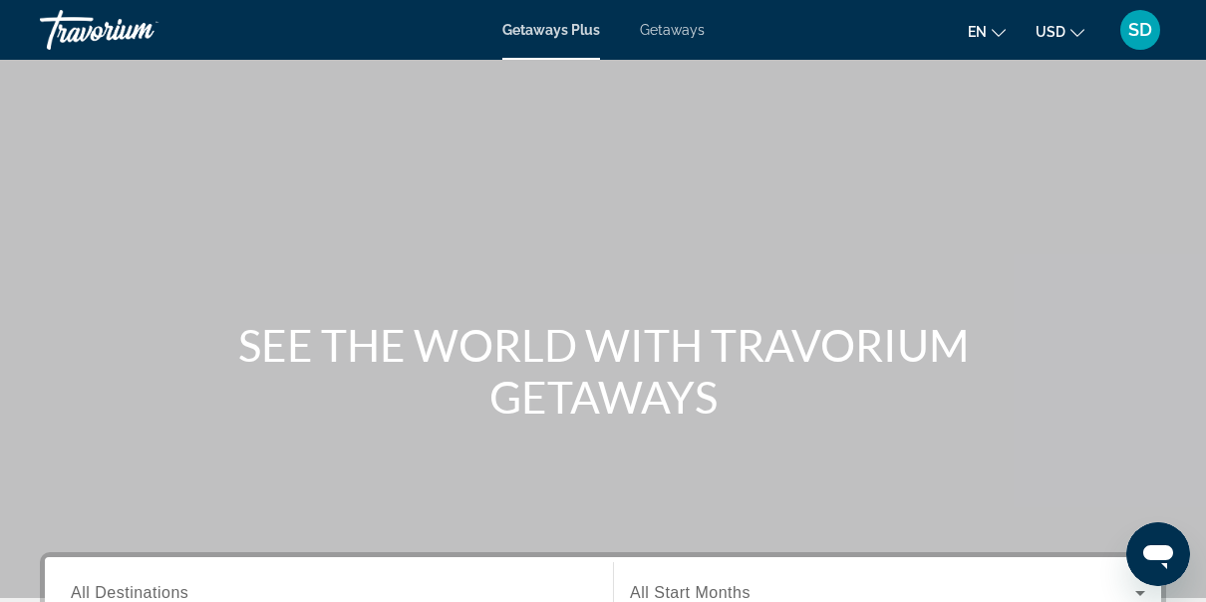
click at [692, 32] on span "Getaways" at bounding box center [672, 30] width 65 height 16
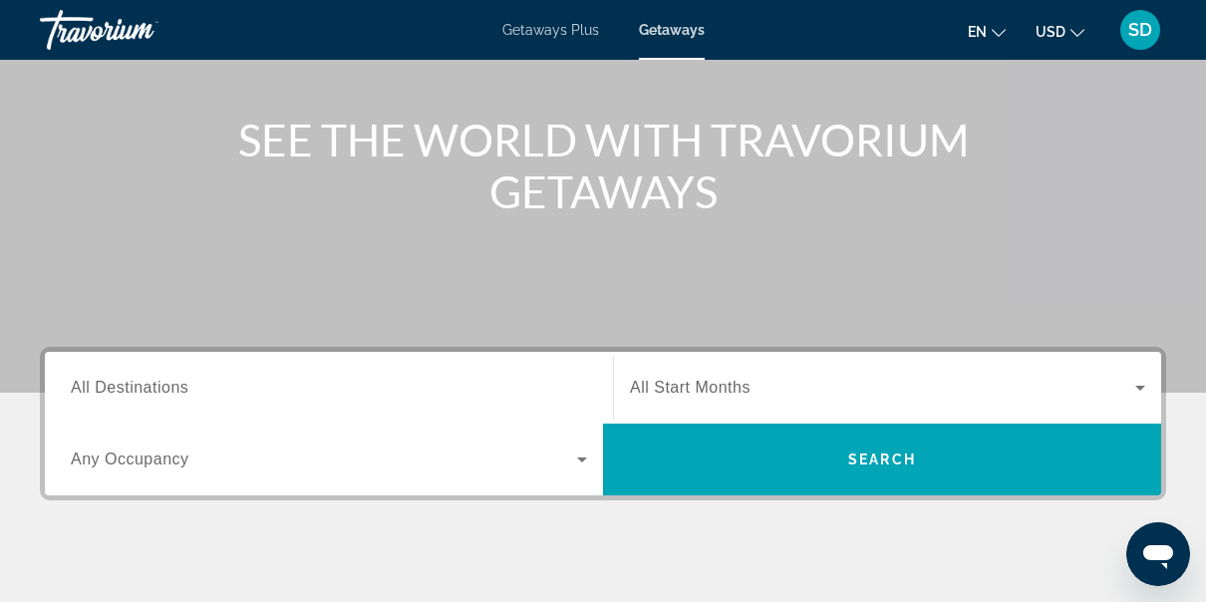
scroll to position [211, 0]
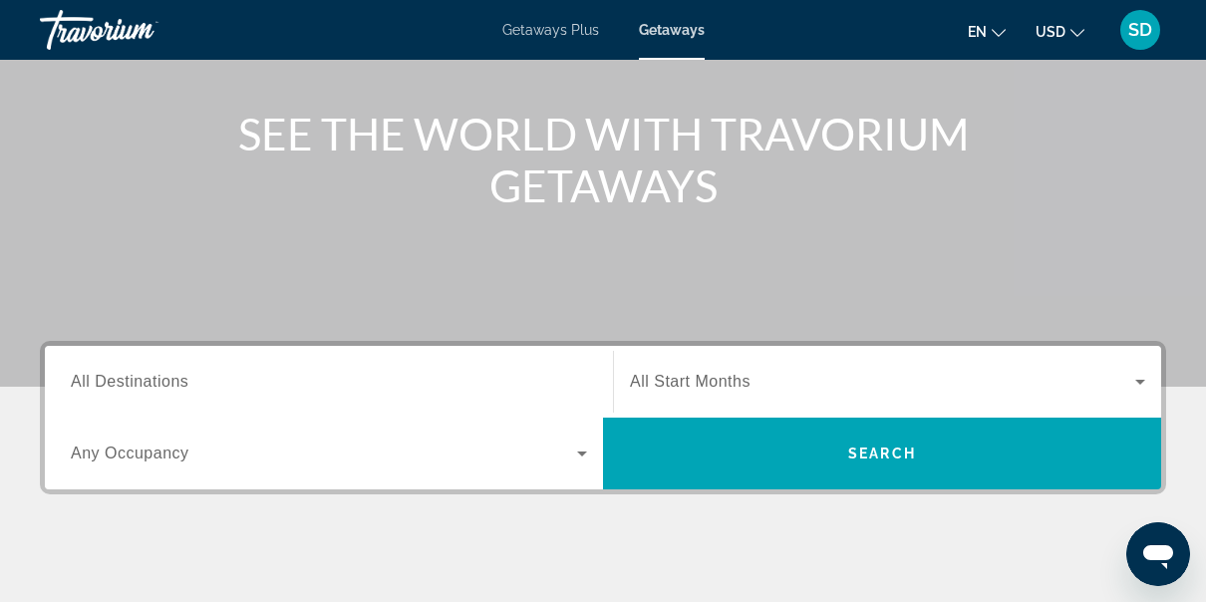
click at [155, 388] on span "All Destinations" at bounding box center [130, 381] width 118 height 17
click at [155, 388] on input "Destination All Destinations" at bounding box center [329, 383] width 516 height 24
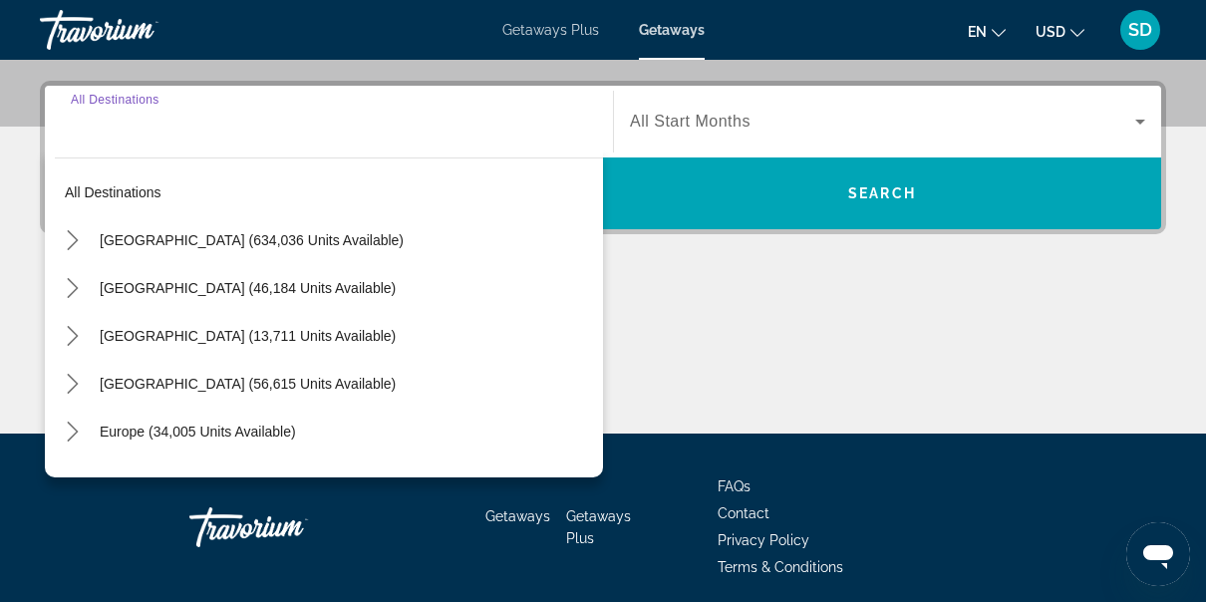
scroll to position [486, 0]
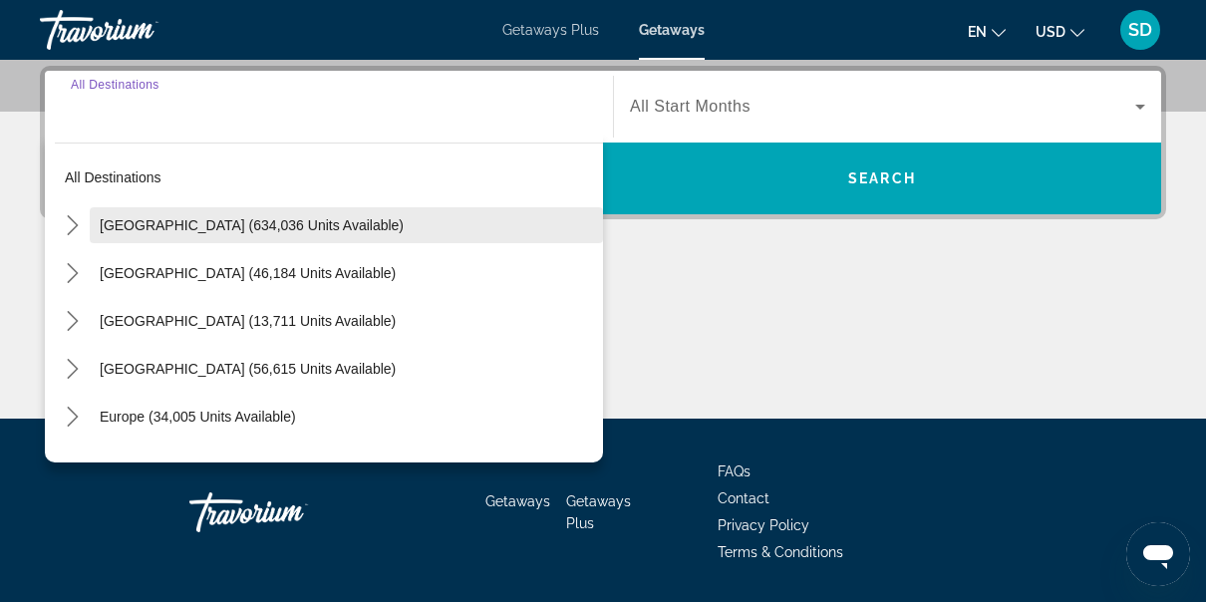
click at [243, 230] on span "[GEOGRAPHIC_DATA] (634,036 units available)" at bounding box center [252, 225] width 304 height 16
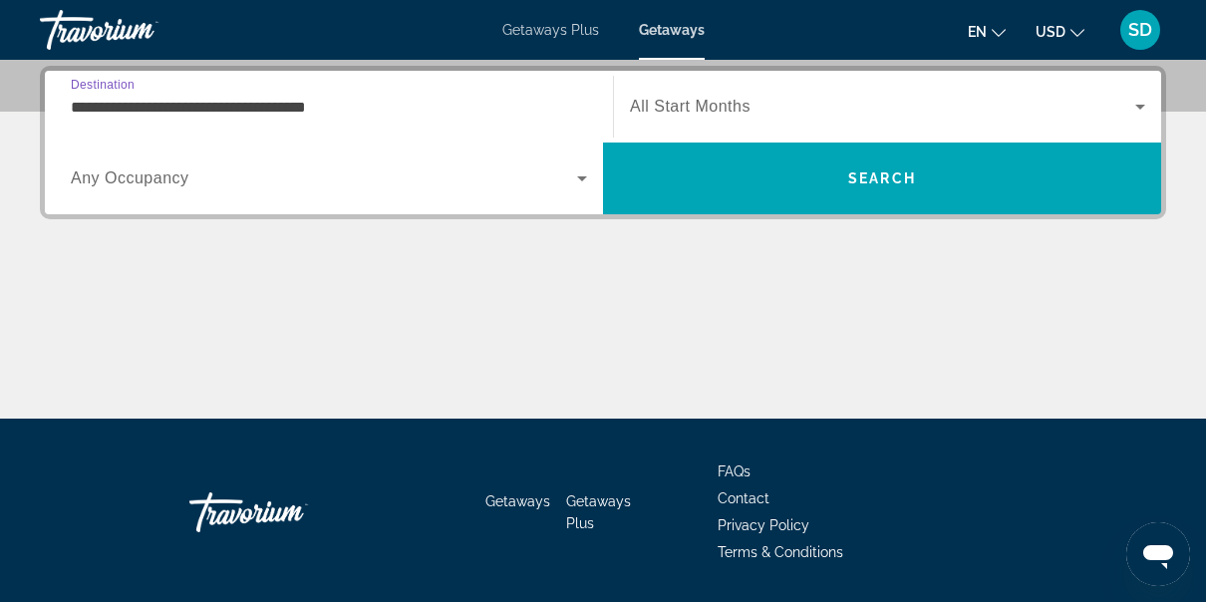
click at [161, 108] on input "**********" at bounding box center [329, 108] width 516 height 24
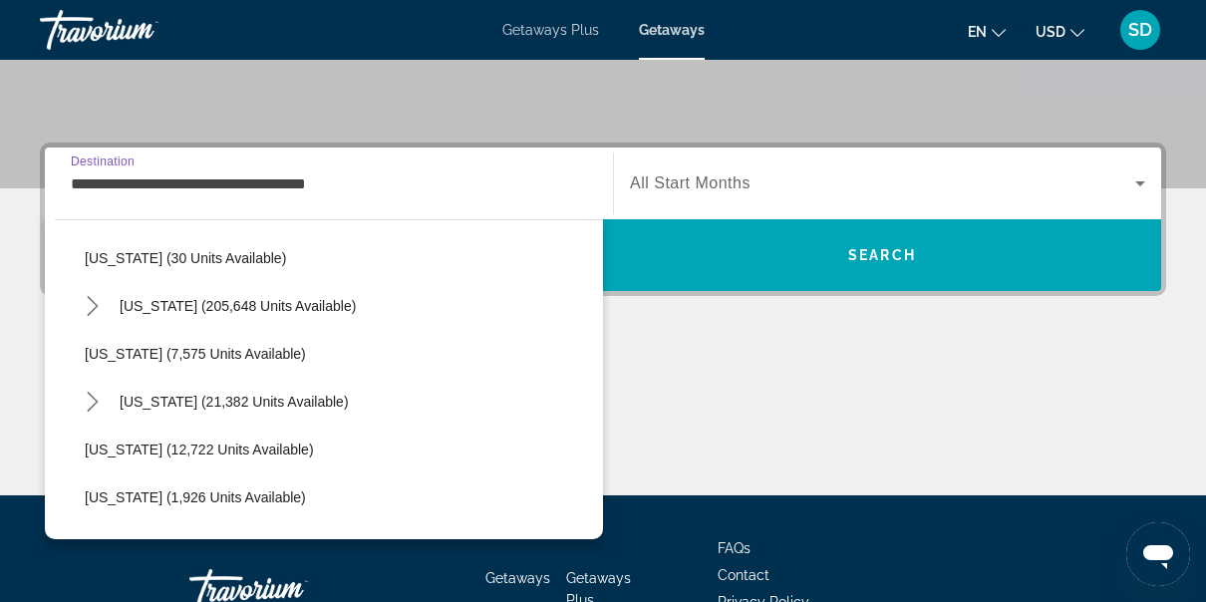
scroll to position [319, 0]
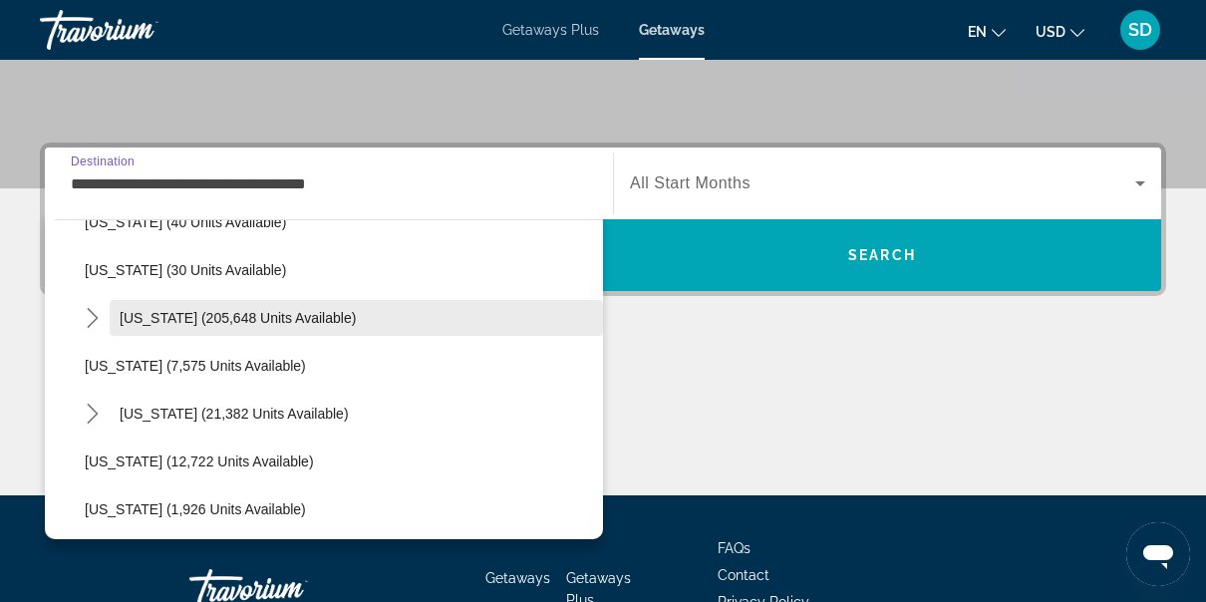
click at [201, 321] on span "[US_STATE] (205,648 units available)" at bounding box center [238, 318] width 236 height 16
type input "**********"
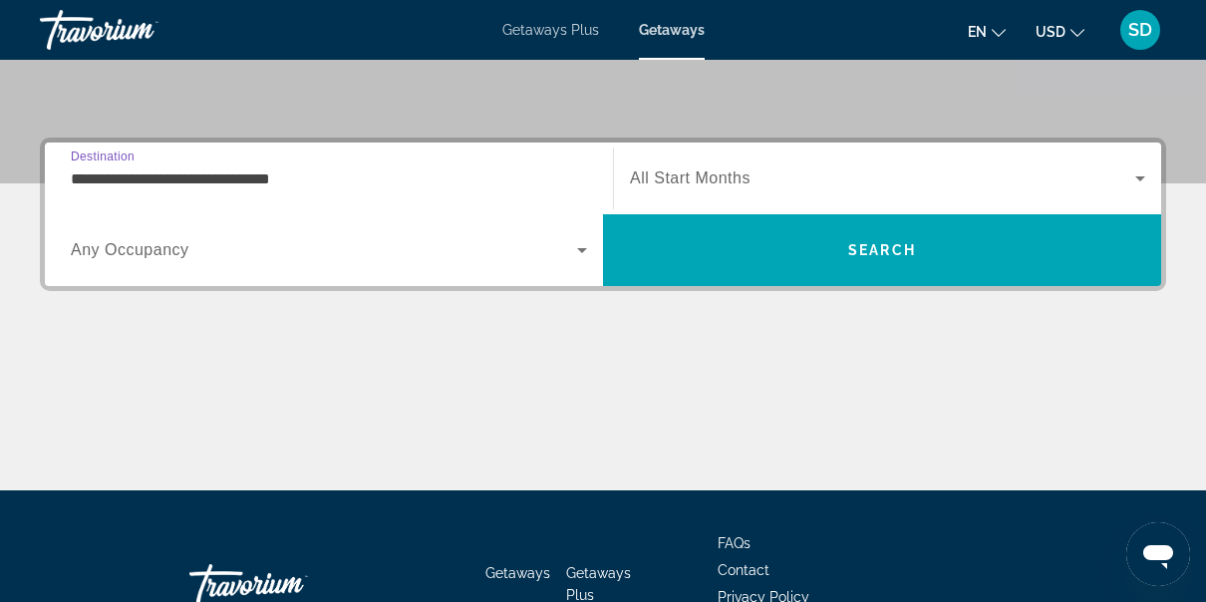
scroll to position [486, 0]
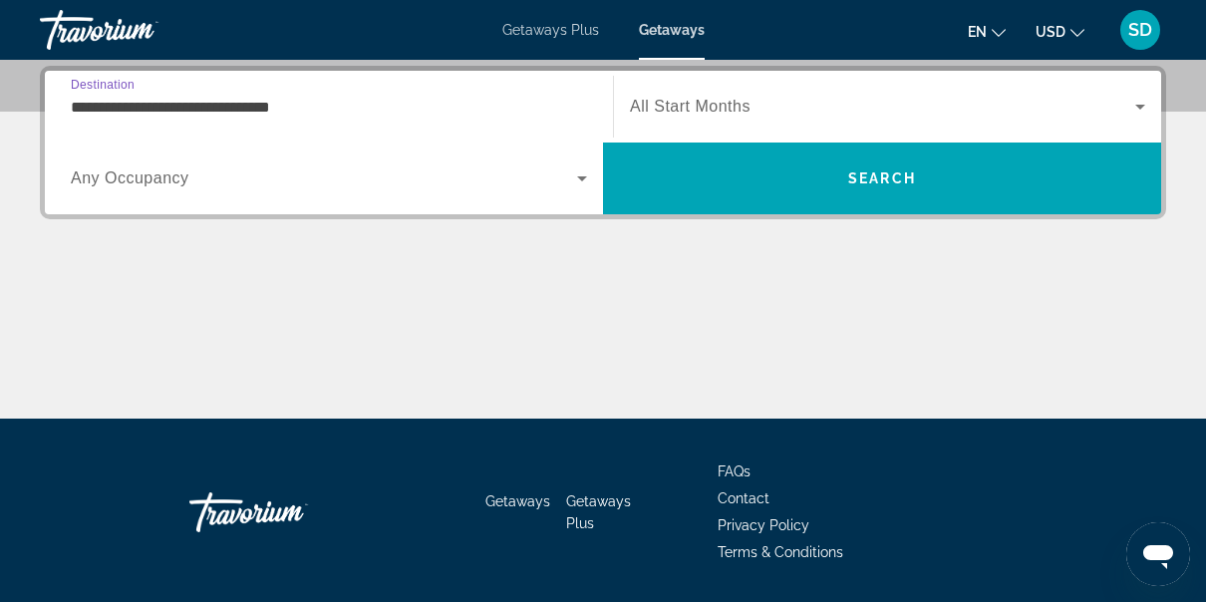
click at [1132, 110] on icon "Search widget" at bounding box center [1140, 107] width 24 height 24
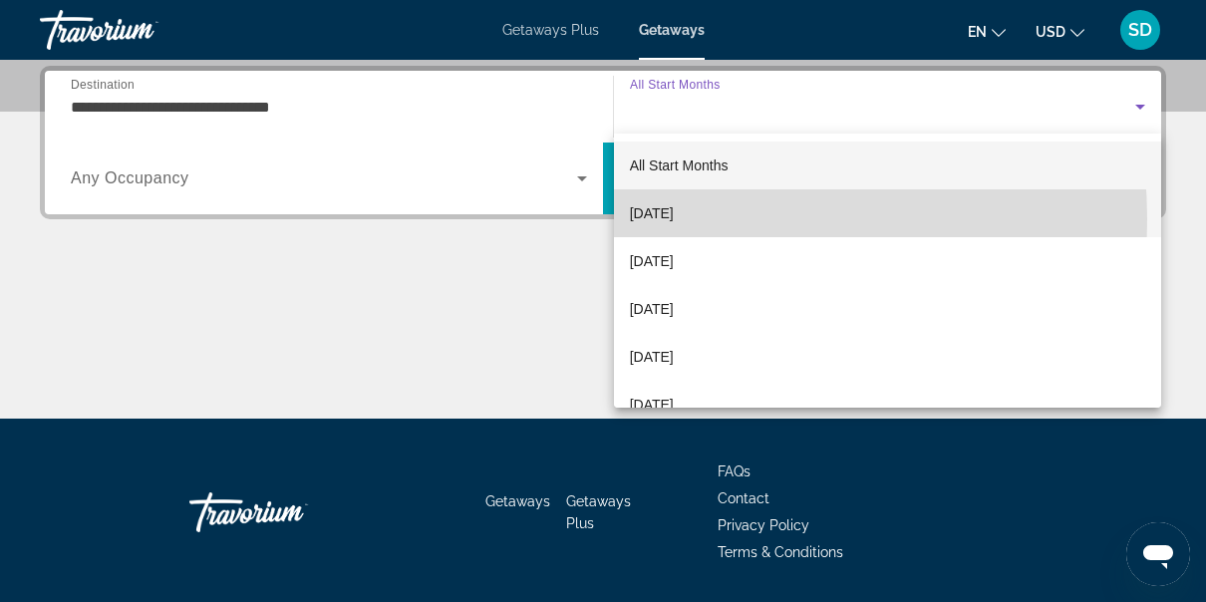
click at [674, 218] on span "[DATE]" at bounding box center [652, 213] width 44 height 24
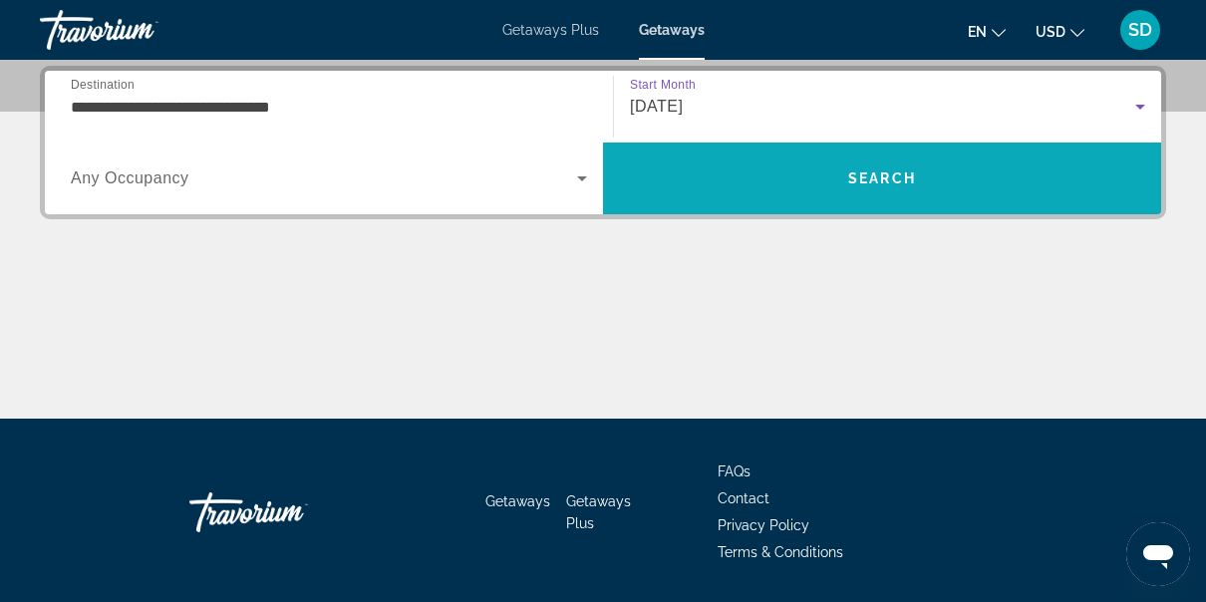
click at [894, 175] on span "Search" at bounding box center [882, 178] width 68 height 16
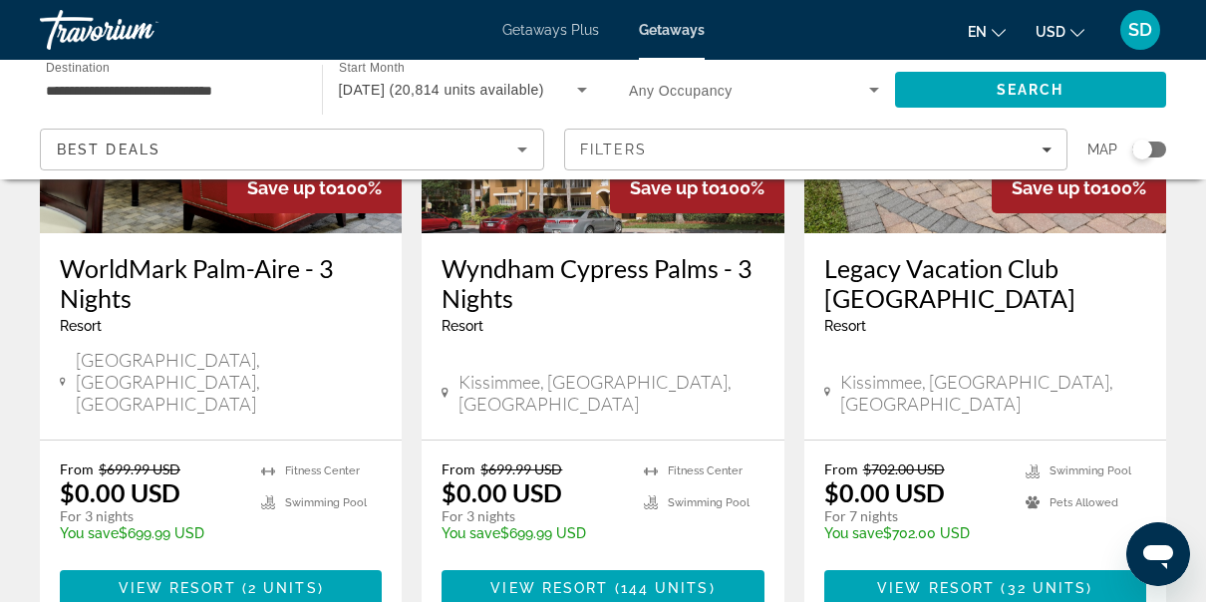
scroll to position [2712, 0]
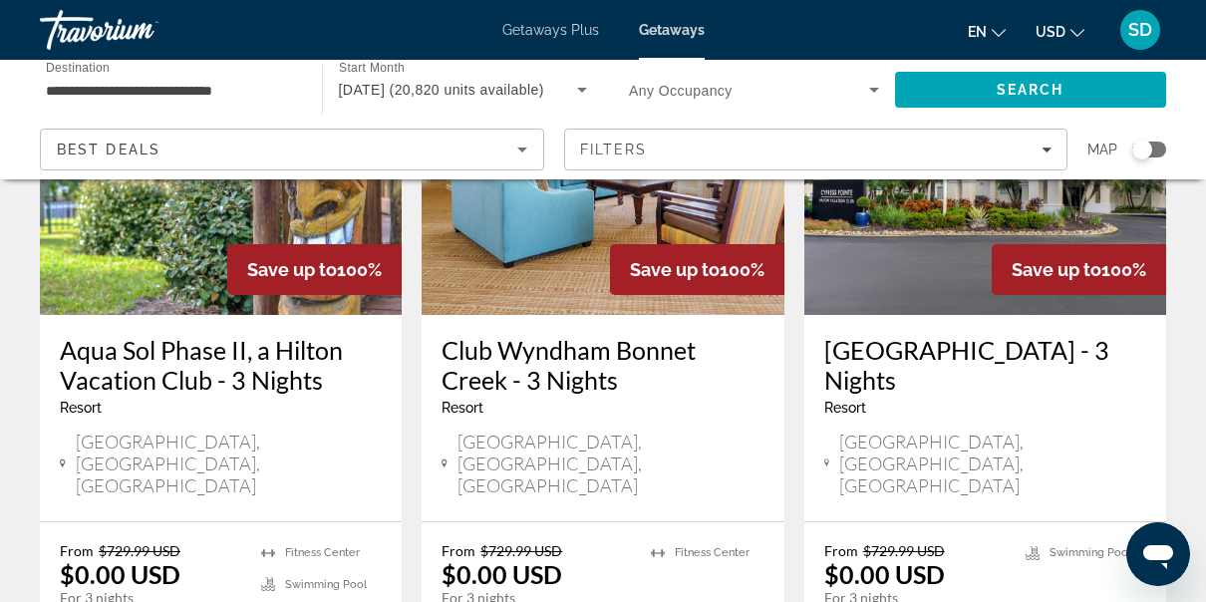
scroll to position [2711, 0]
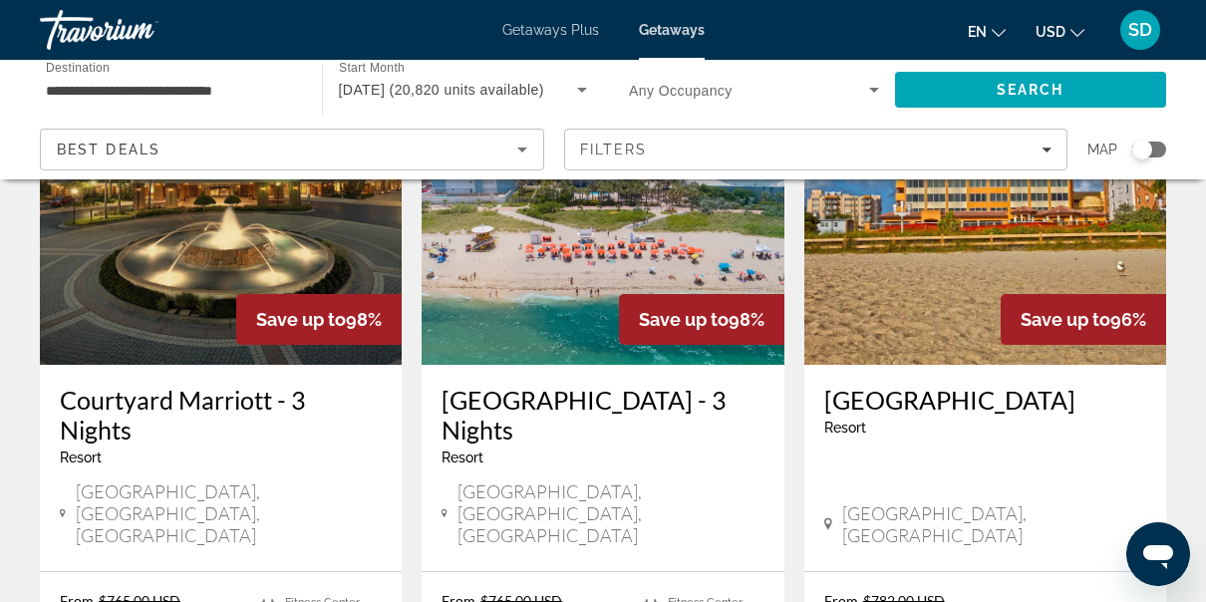
scroll to position [2637, 0]
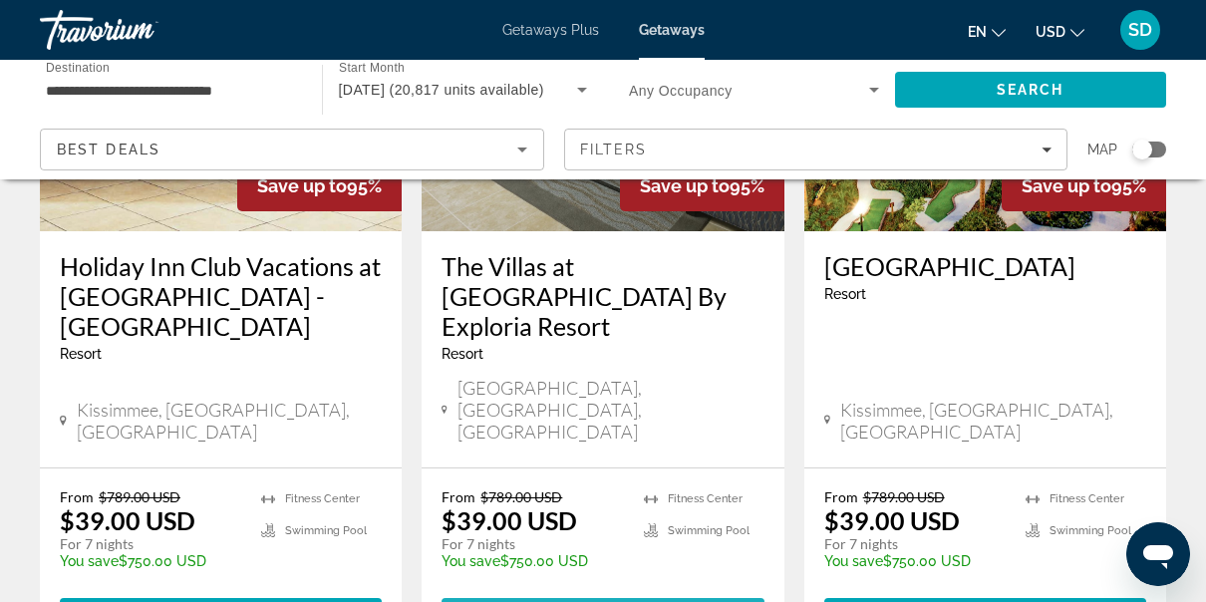
scroll to position [2638, 0]
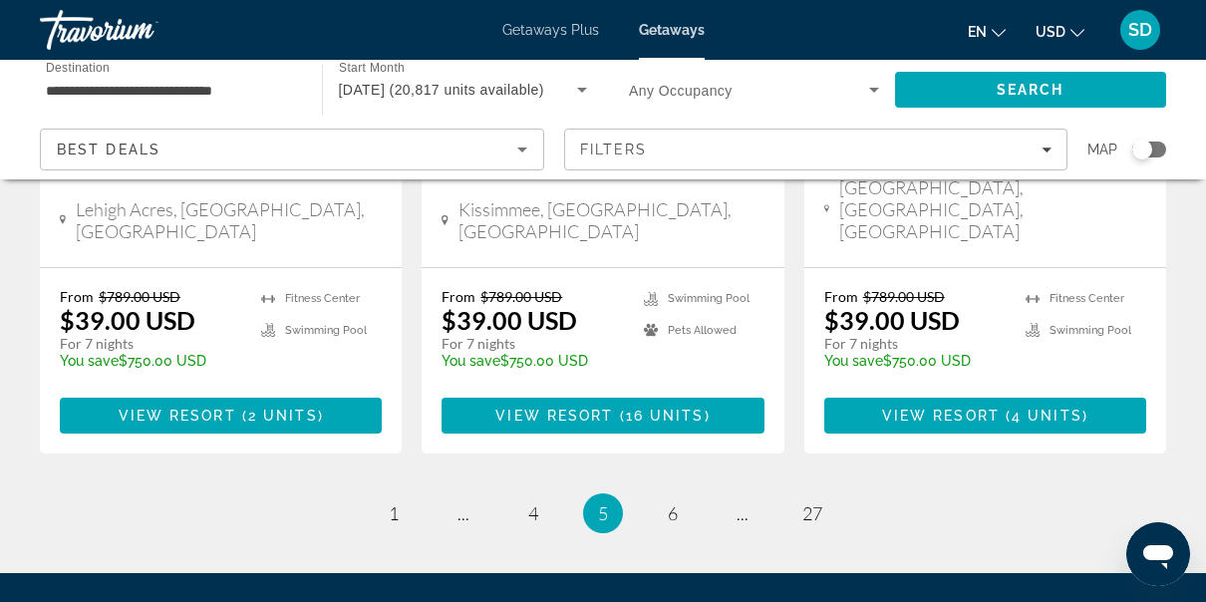
scroll to position [2713, 0]
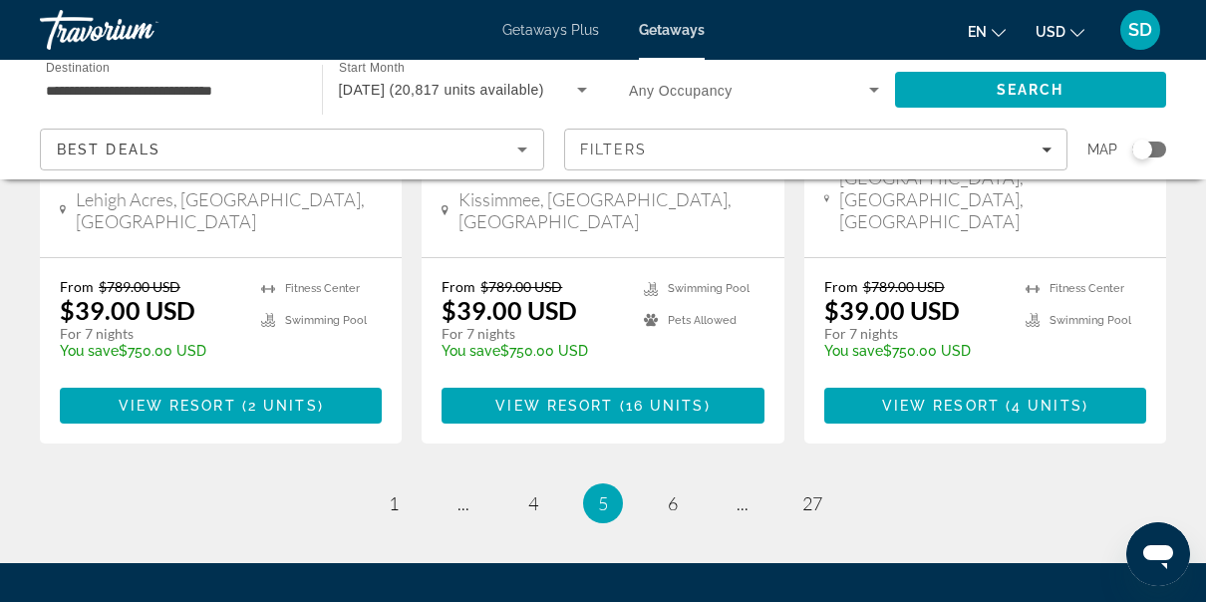
click at [664, 486] on link "page 6" at bounding box center [673, 503] width 35 height 35
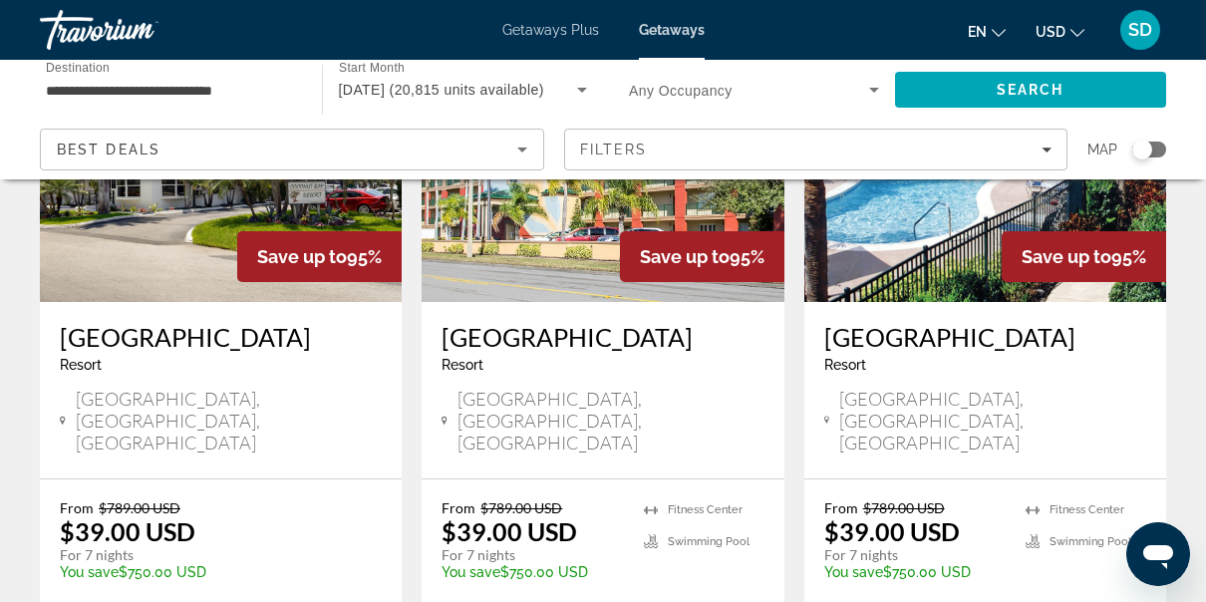
scroll to position [2474, 0]
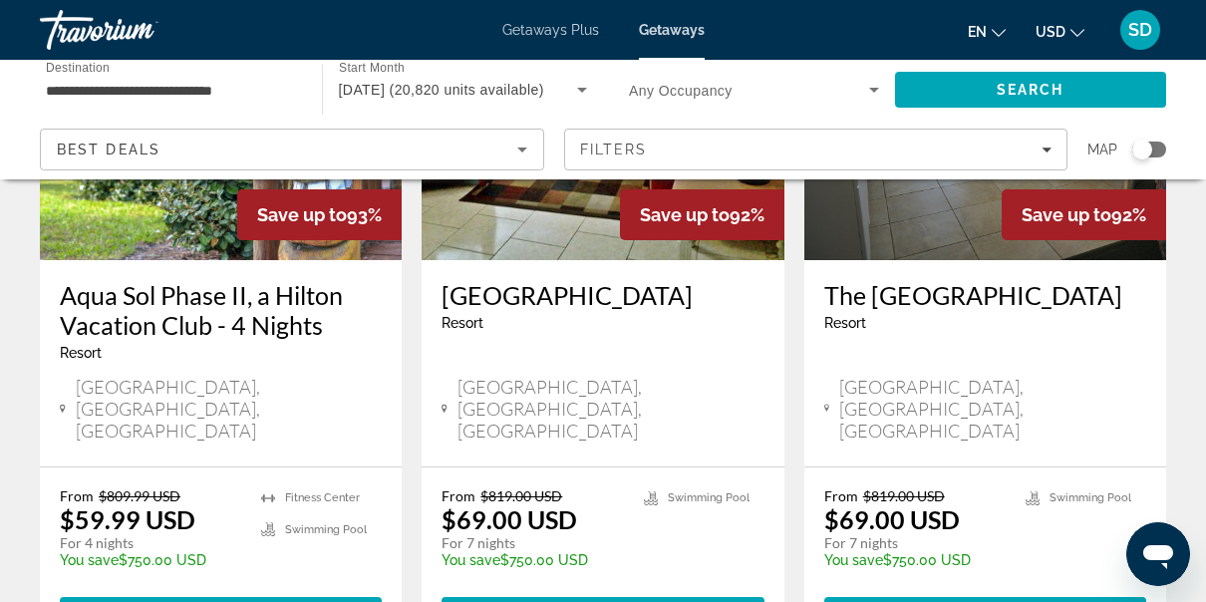
scroll to position [2601, 0]
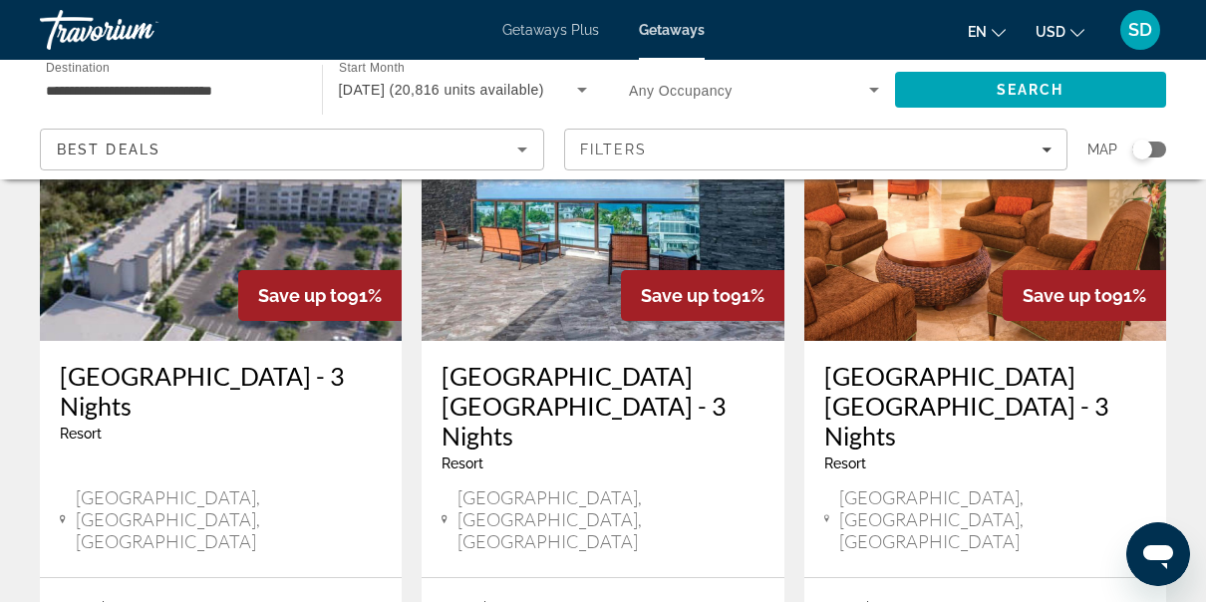
scroll to position [227, 0]
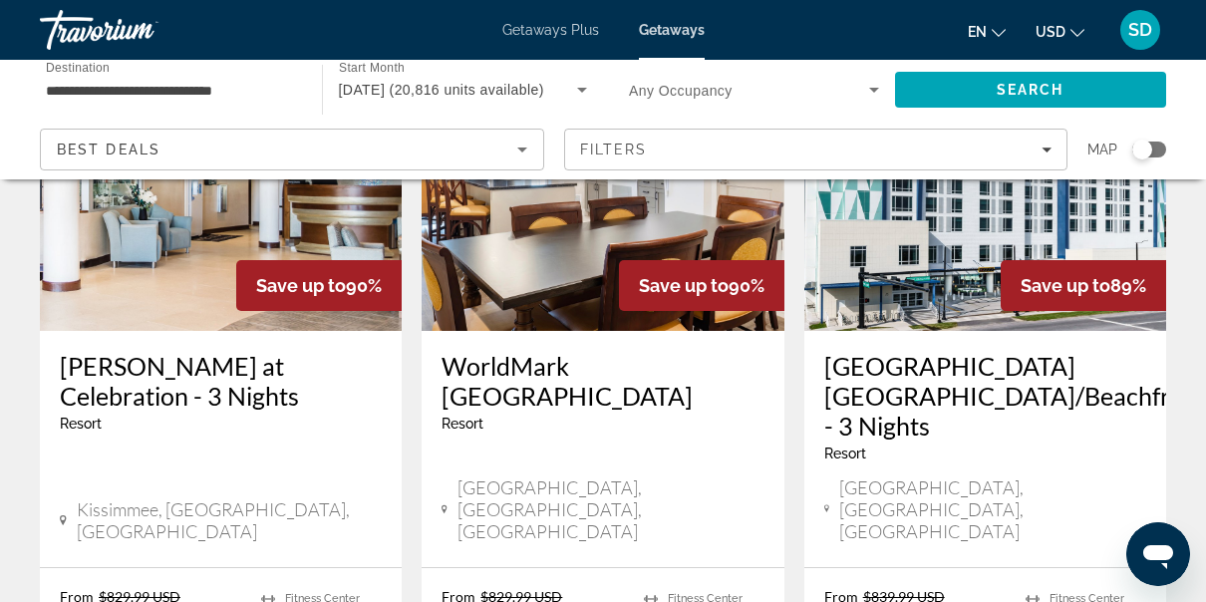
scroll to position [1021, 0]
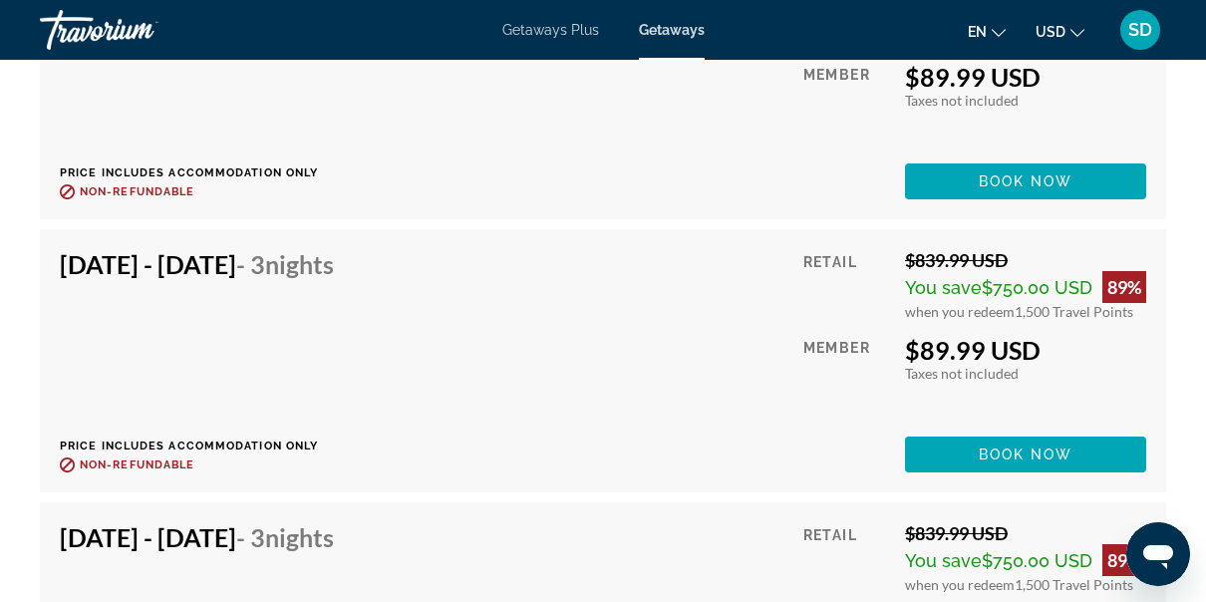
scroll to position [4060, 0]
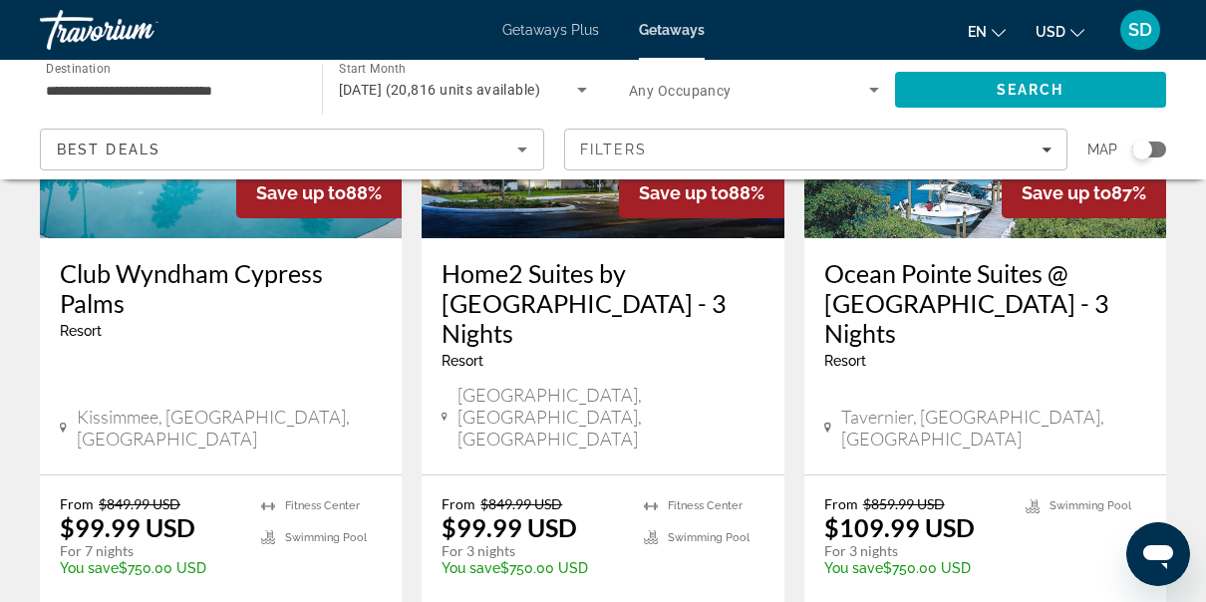
scroll to position [2706, 0]
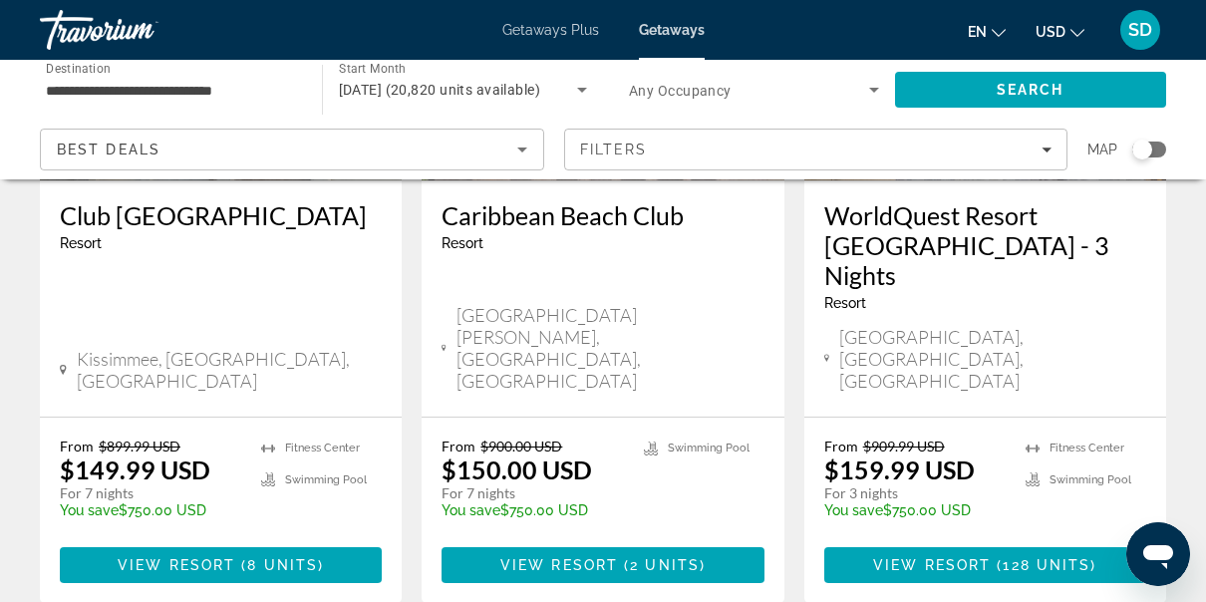
scroll to position [2728, 0]
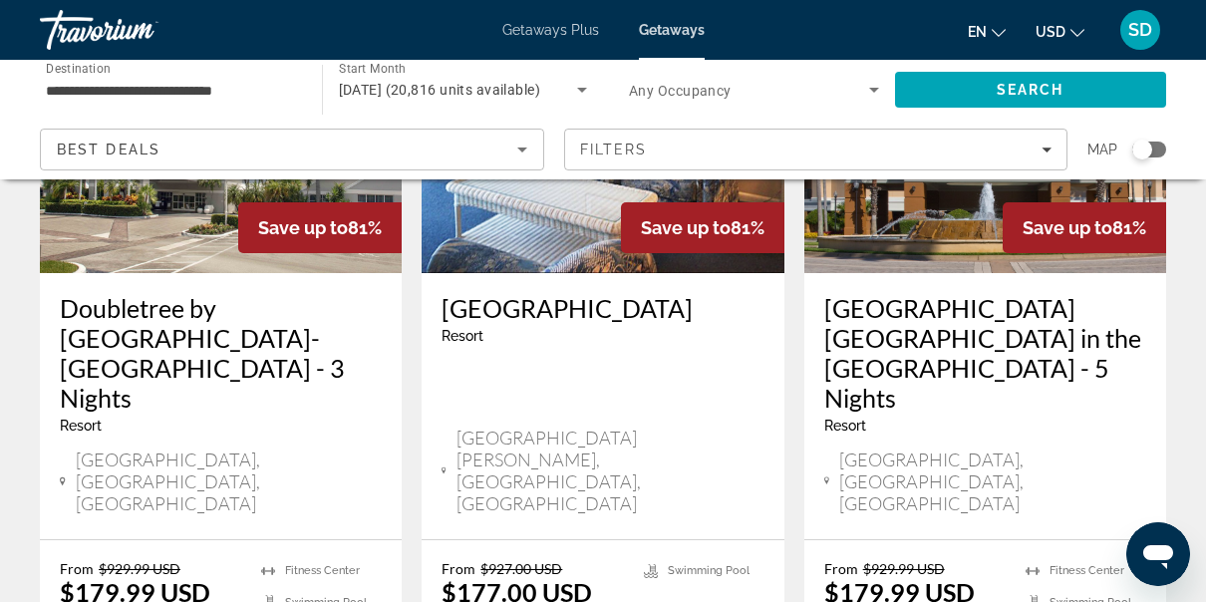
scroll to position [2730, 0]
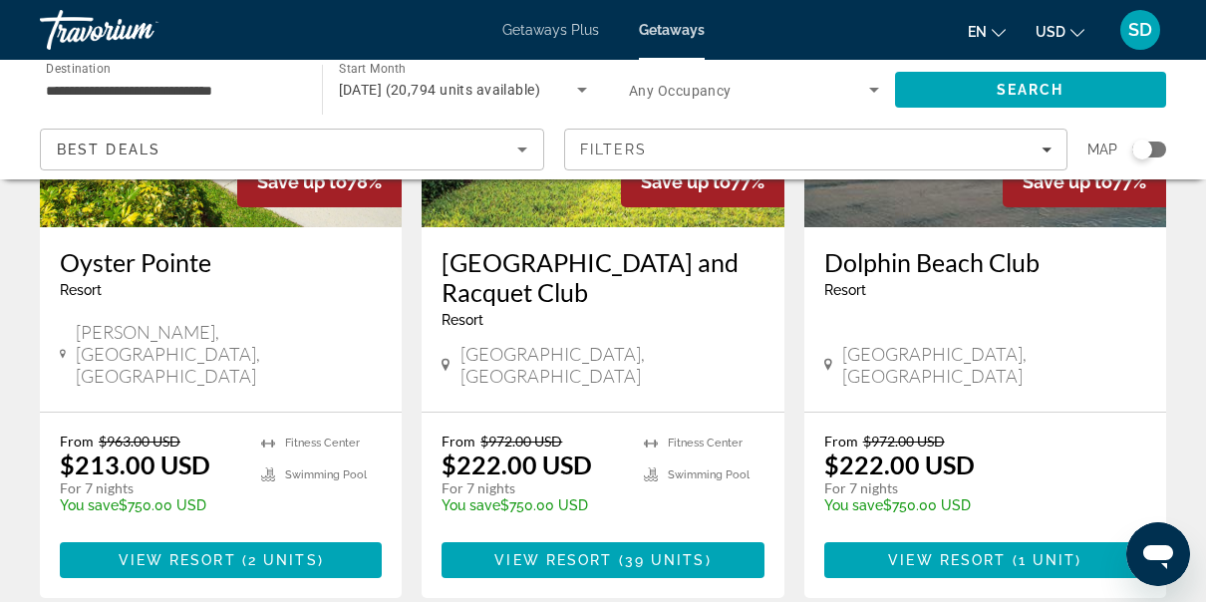
scroll to position [2602, 0]
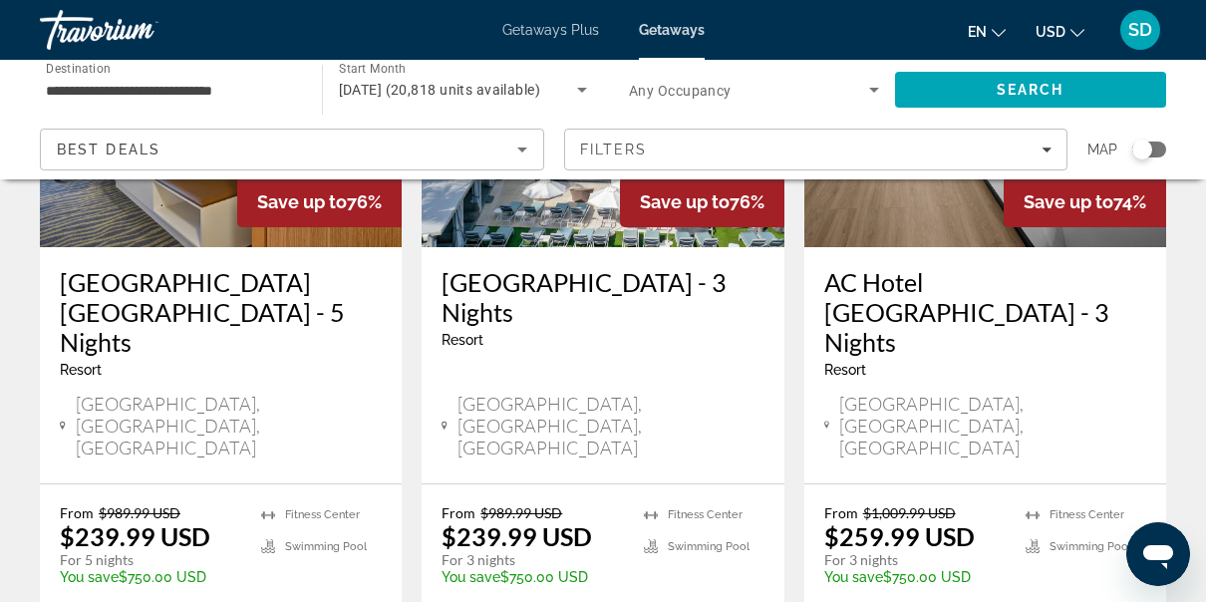
scroll to position [2696, 0]
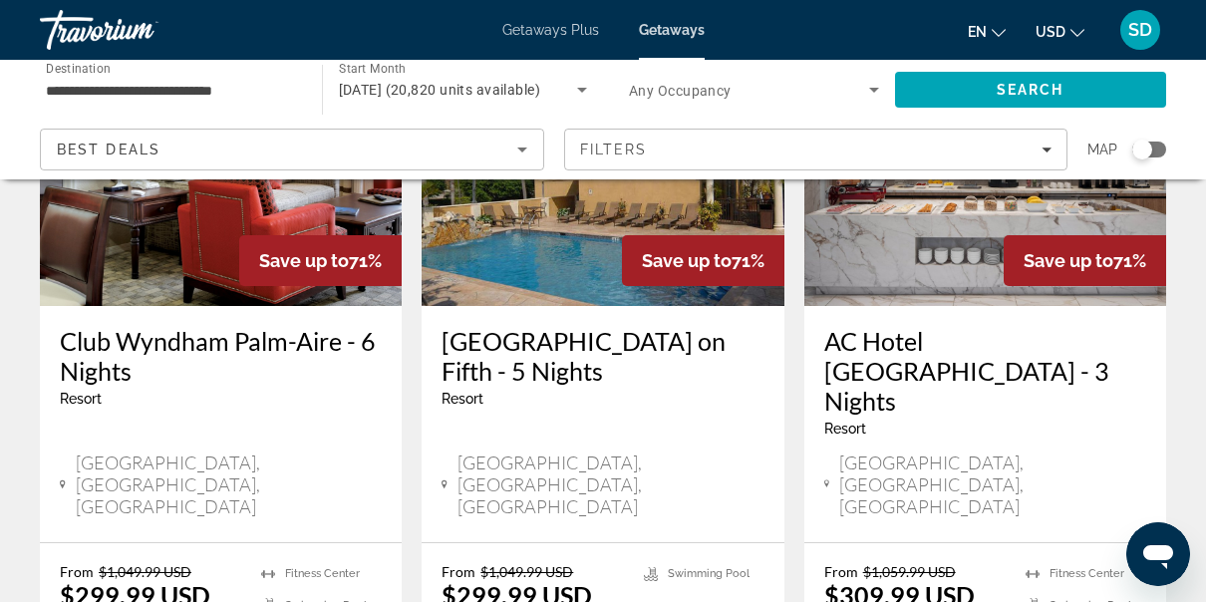
scroll to position [2672, 0]
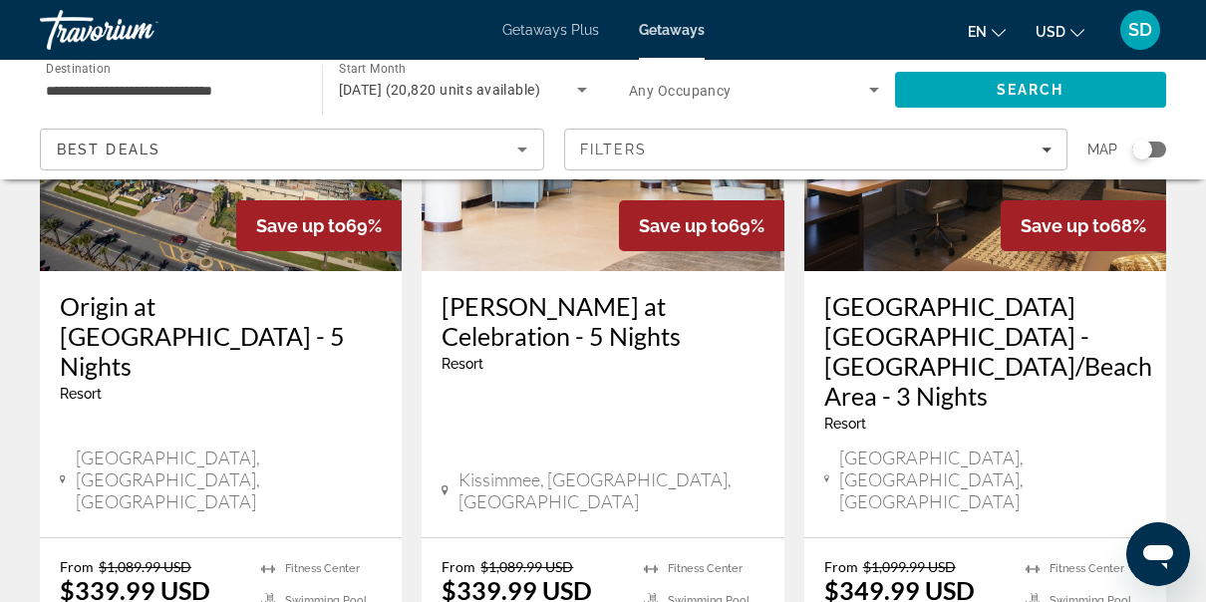
scroll to position [2712, 0]
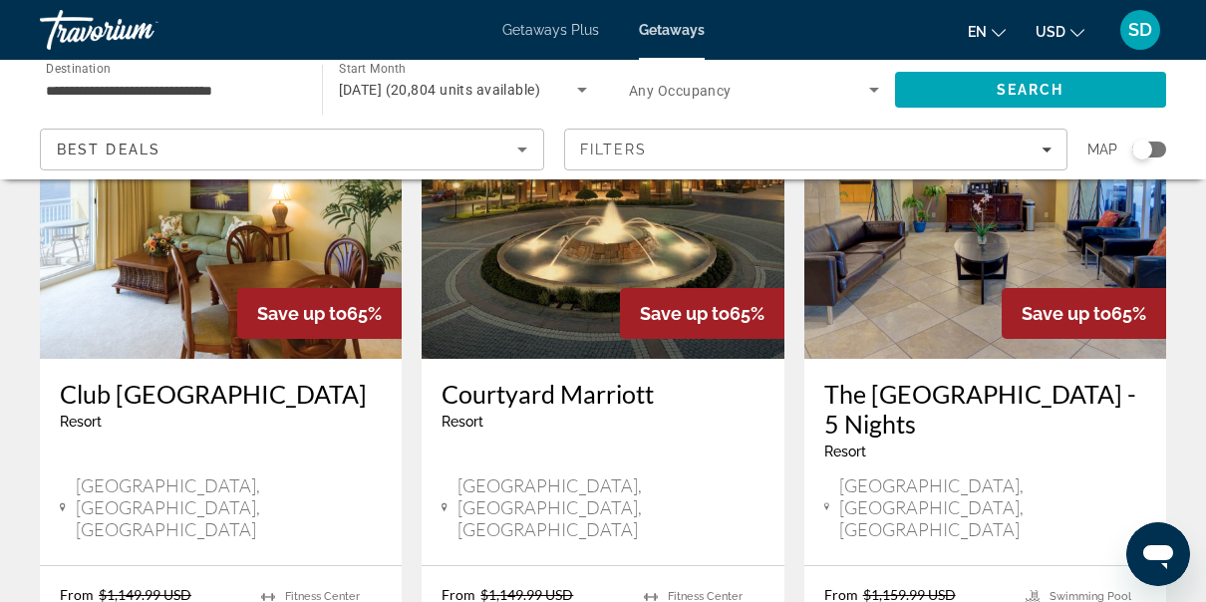
scroll to position [2632, 0]
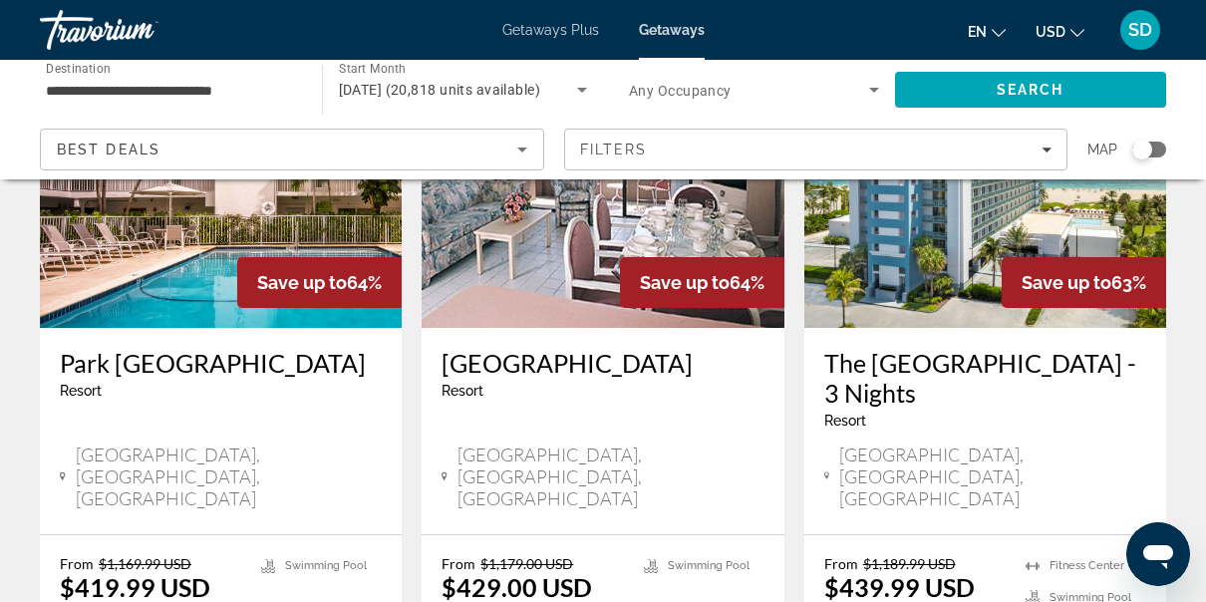
scroll to position [2632, 0]
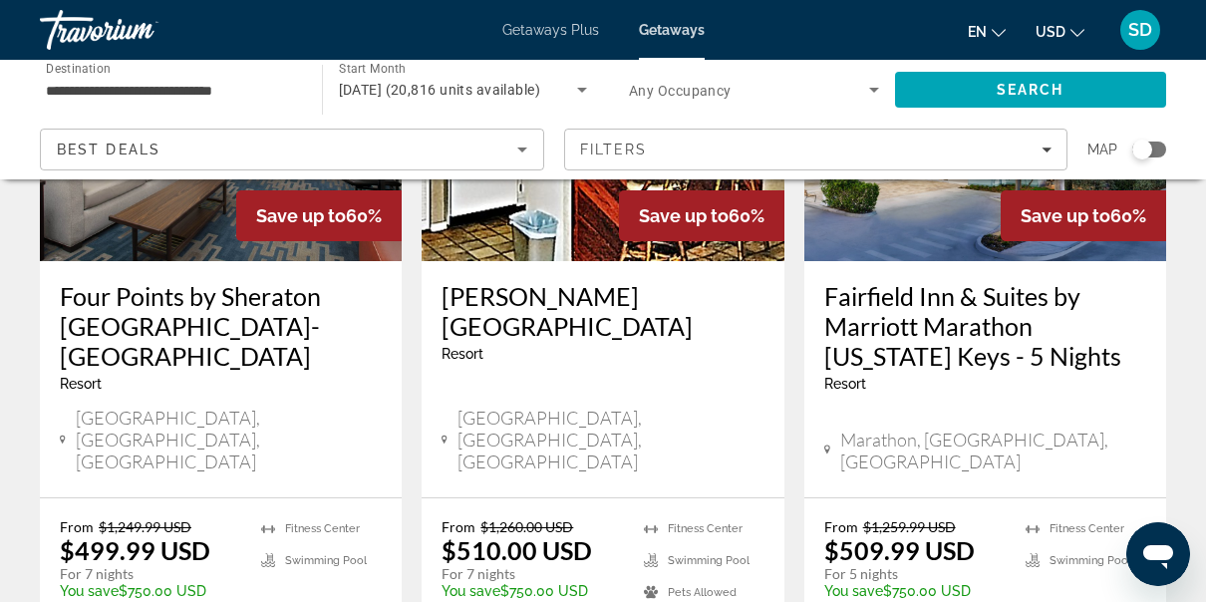
scroll to position [2632, 0]
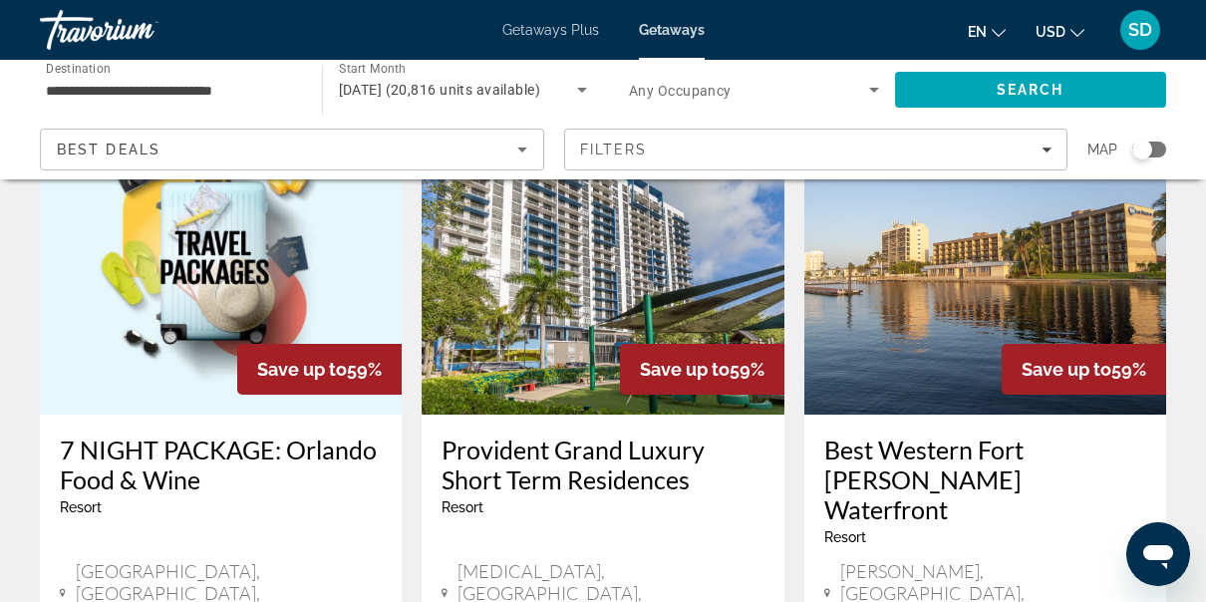
scroll to position [2592, 0]
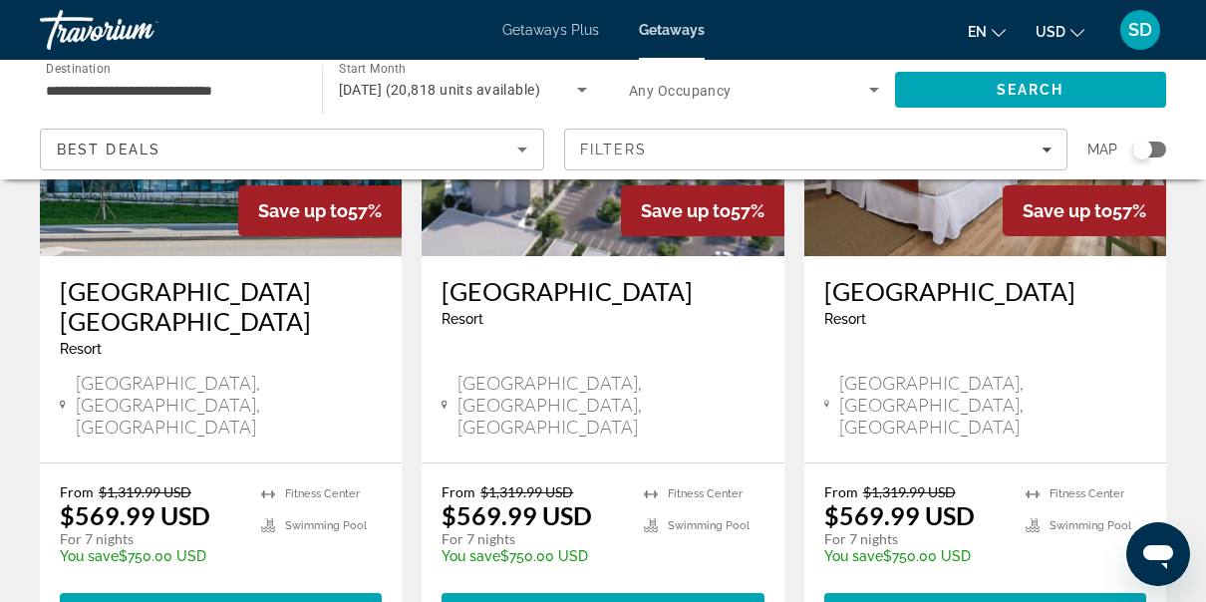
scroll to position [2632, 0]
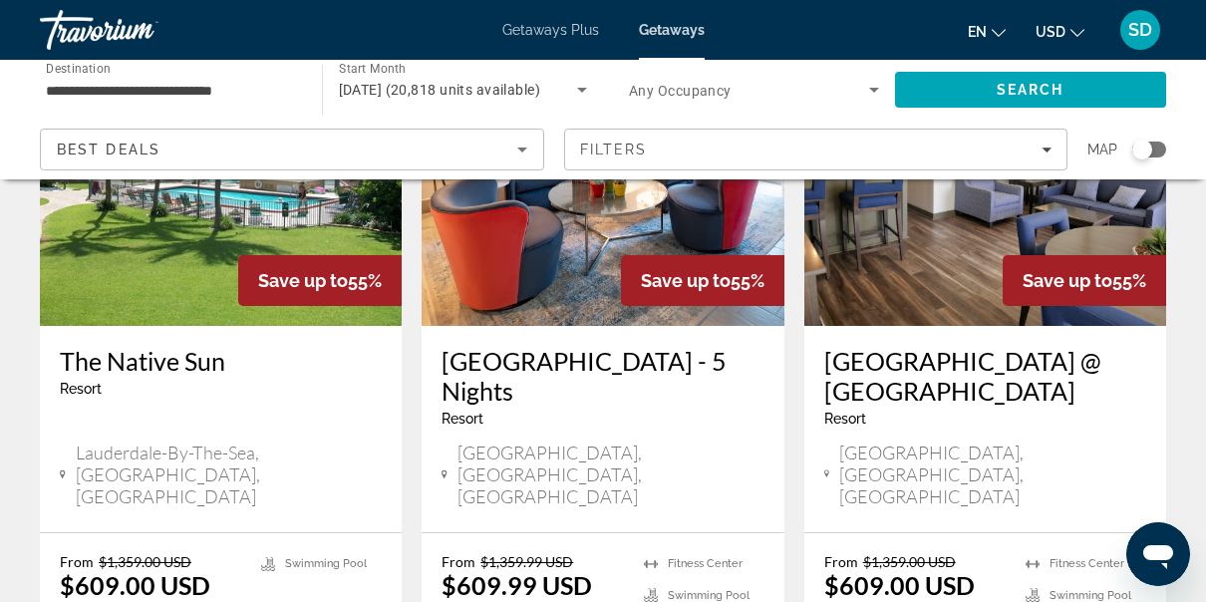
scroll to position [2592, 0]
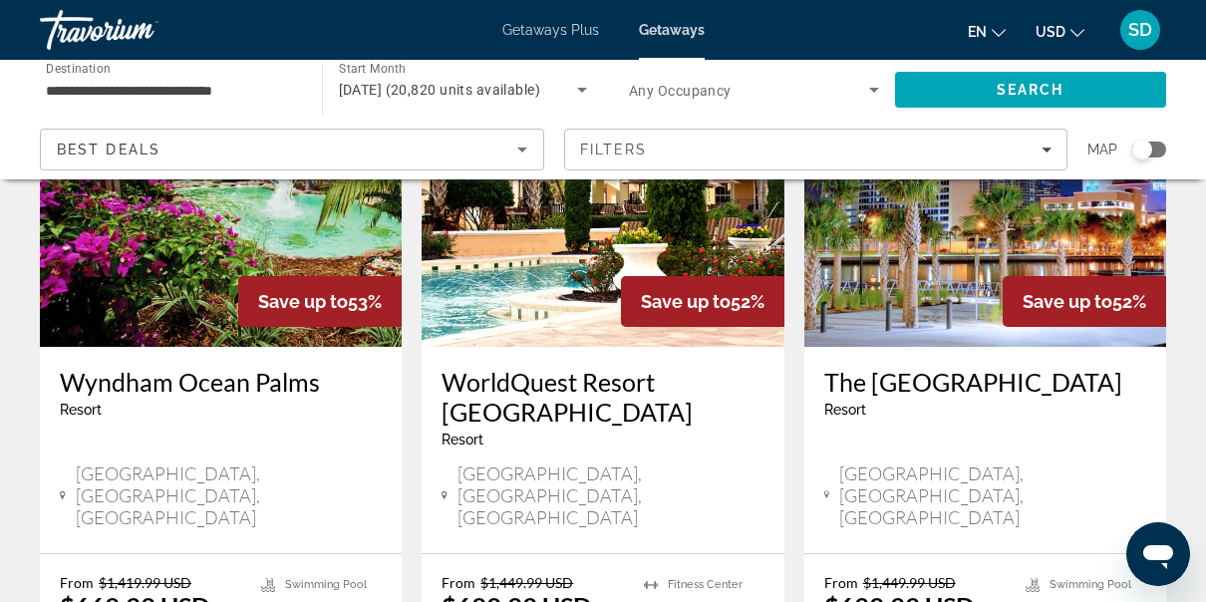
scroll to position [2592, 0]
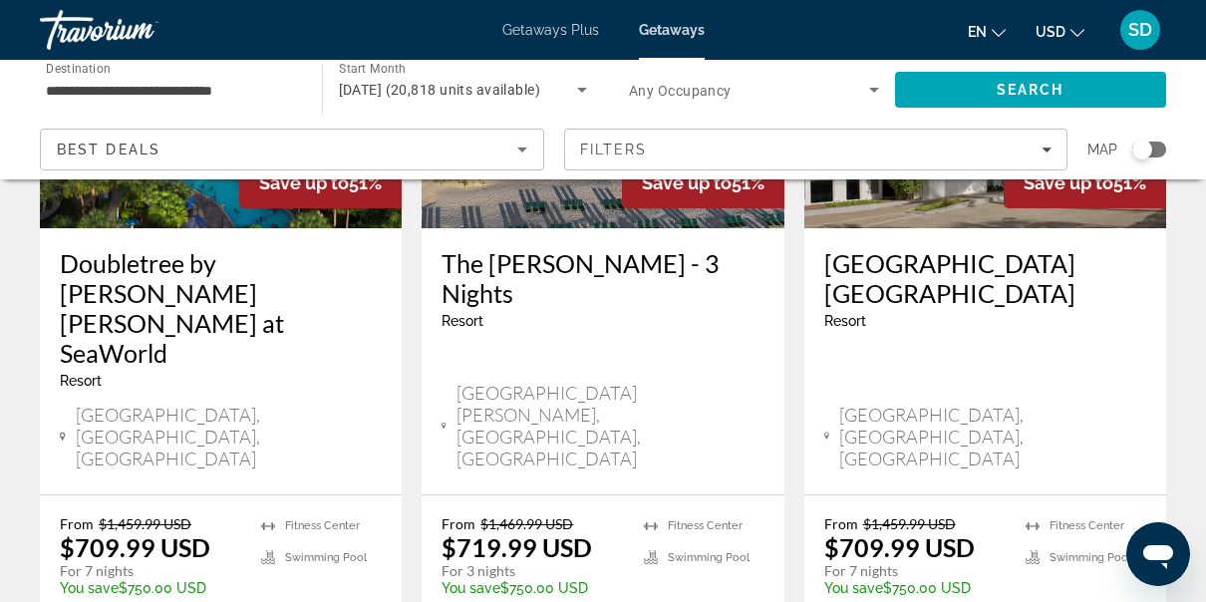
scroll to position [2751, 0]
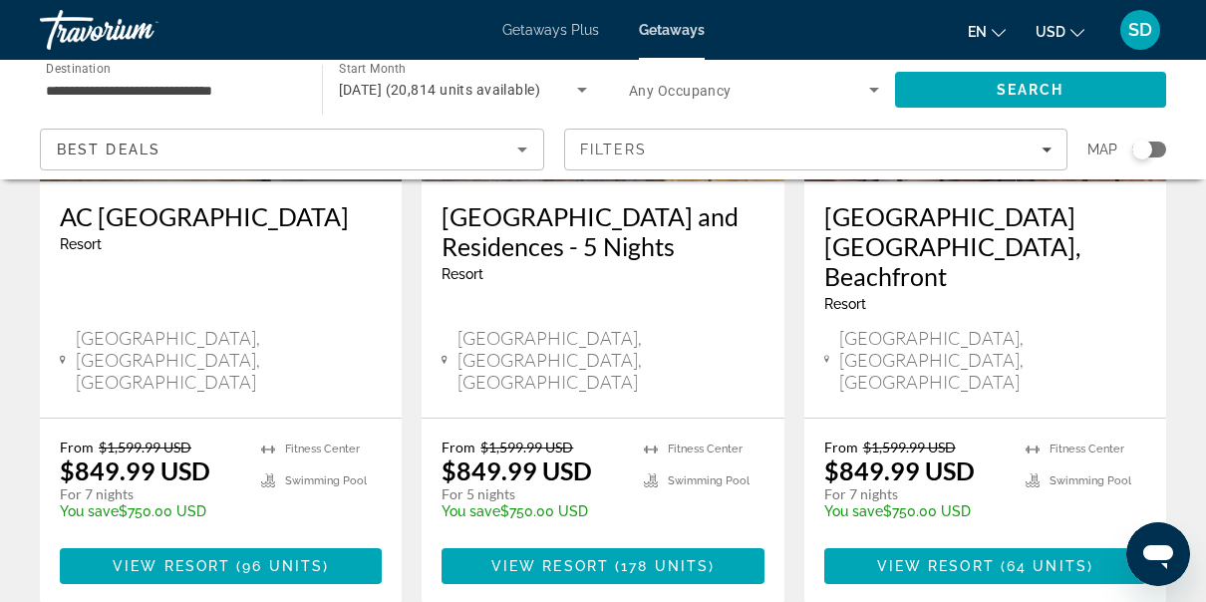
scroll to position [2890, 0]
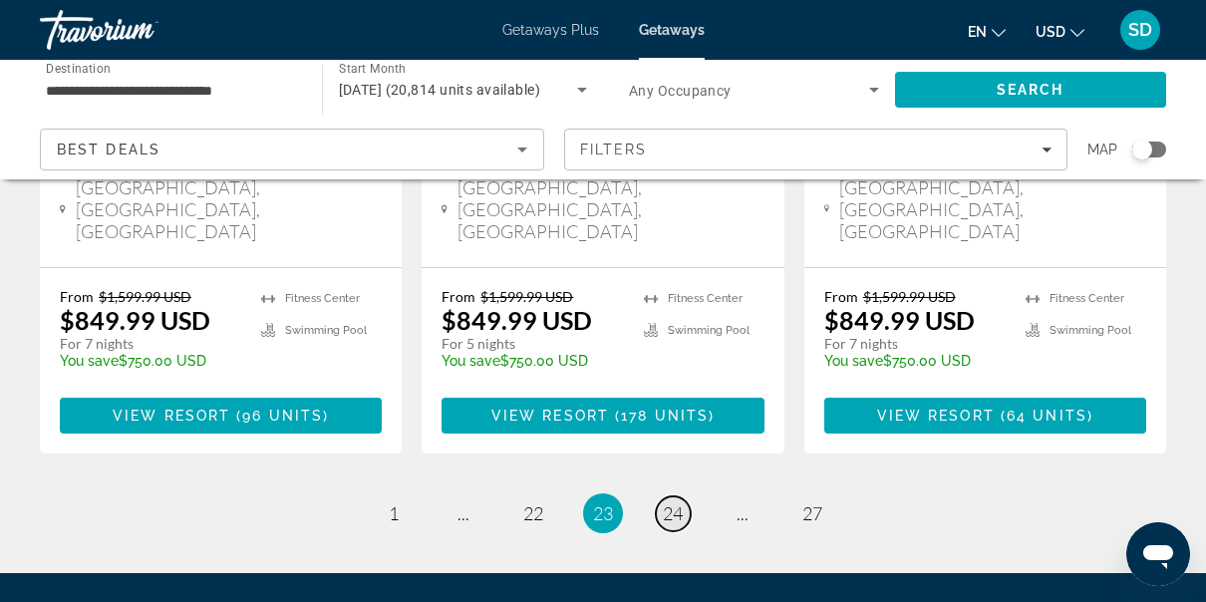
click at [678, 496] on link "page 24" at bounding box center [673, 513] width 35 height 35
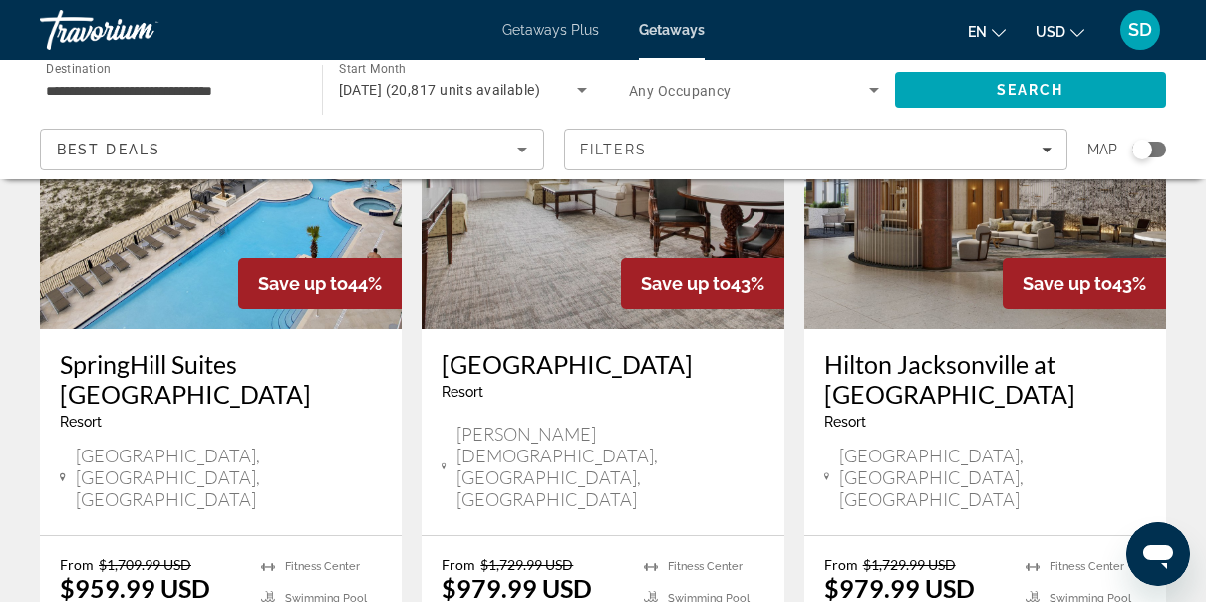
scroll to position [2552, 0]
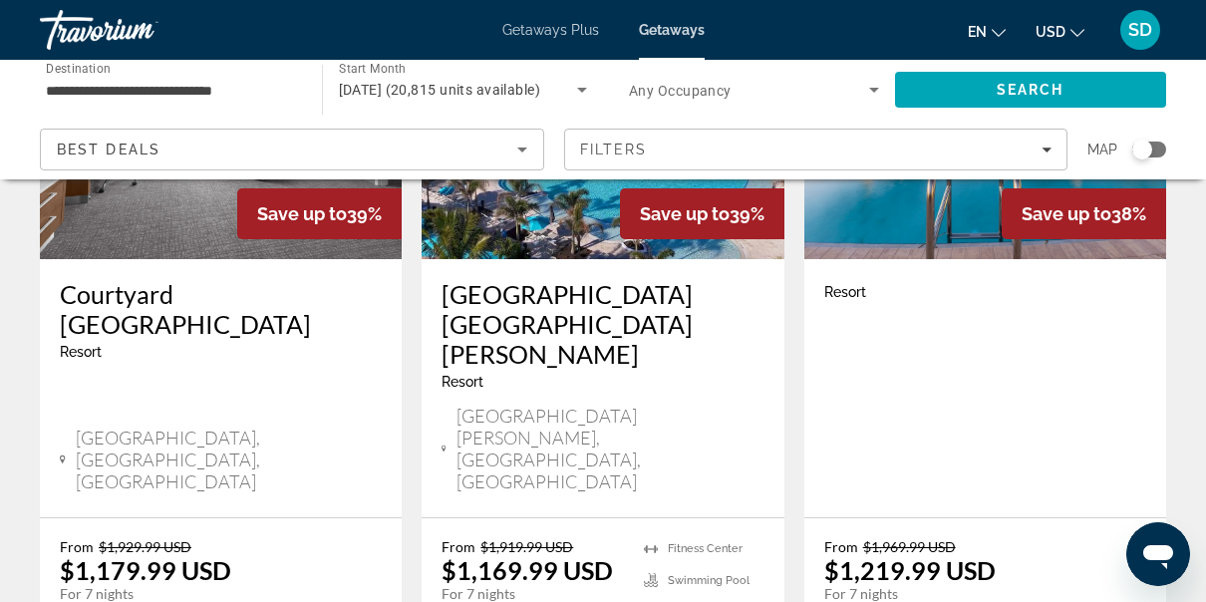
scroll to position [2672, 0]
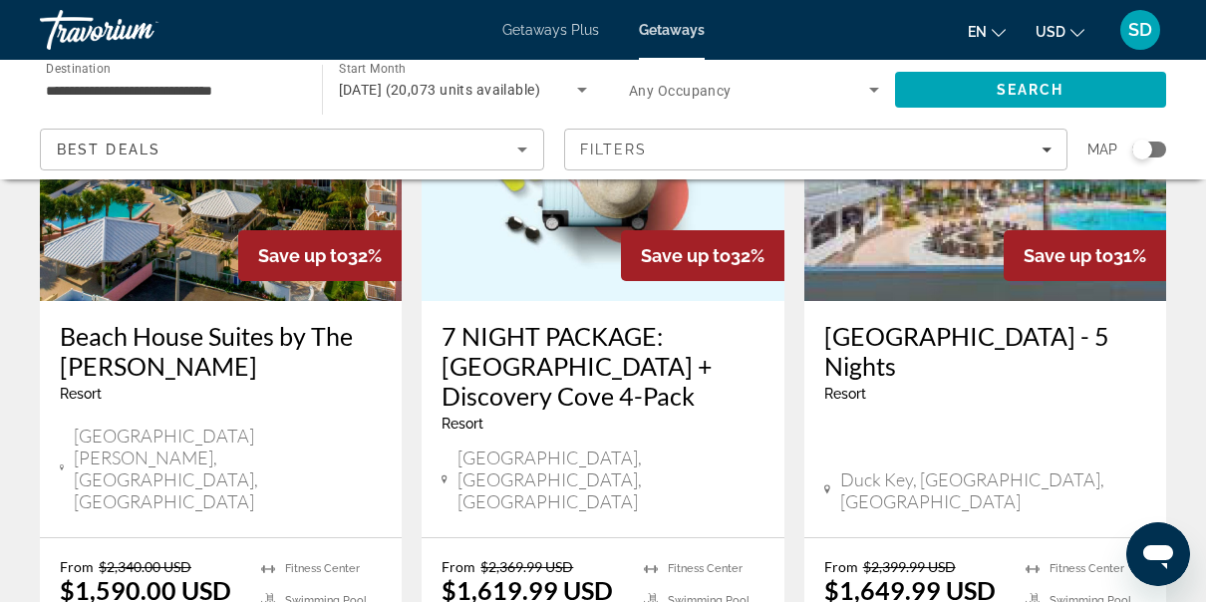
scroll to position [2712, 0]
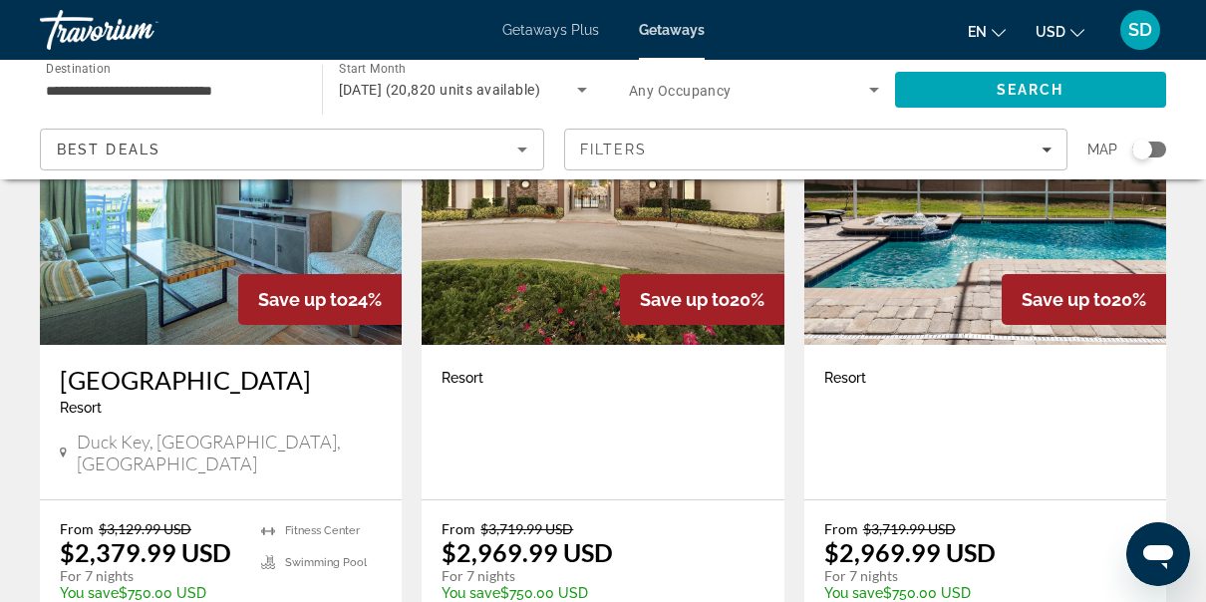
scroll to position [1715, 0]
